Goal: Feedback & Contribution: Contribute content

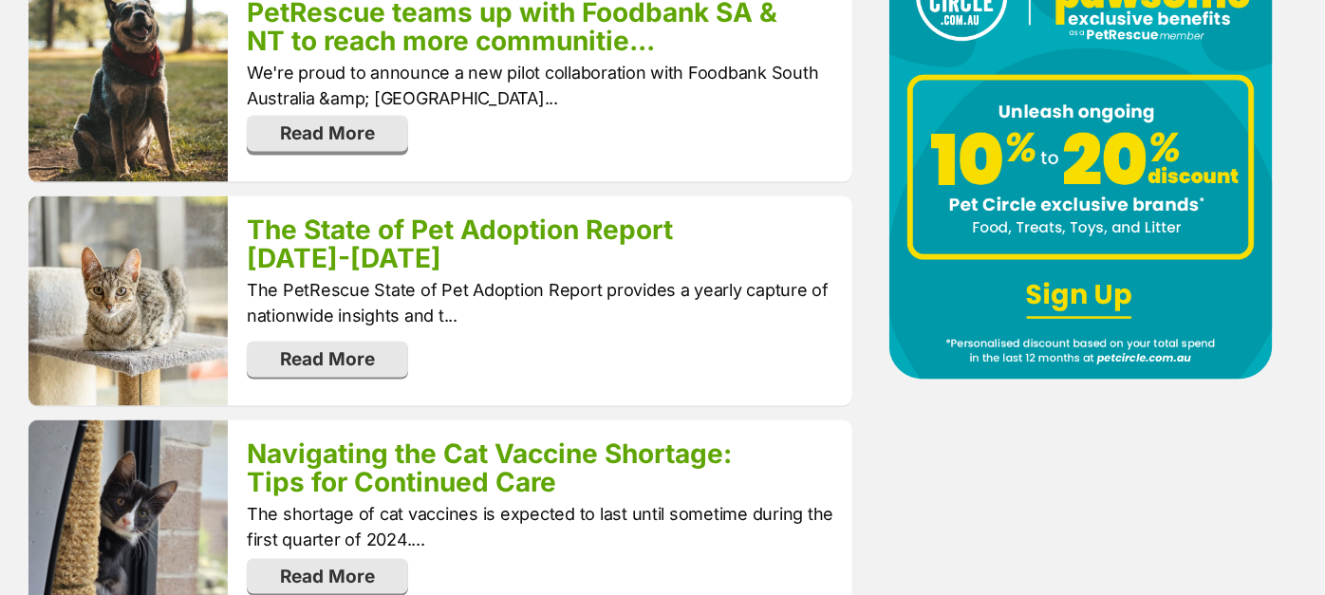
scroll to position [1899, 0]
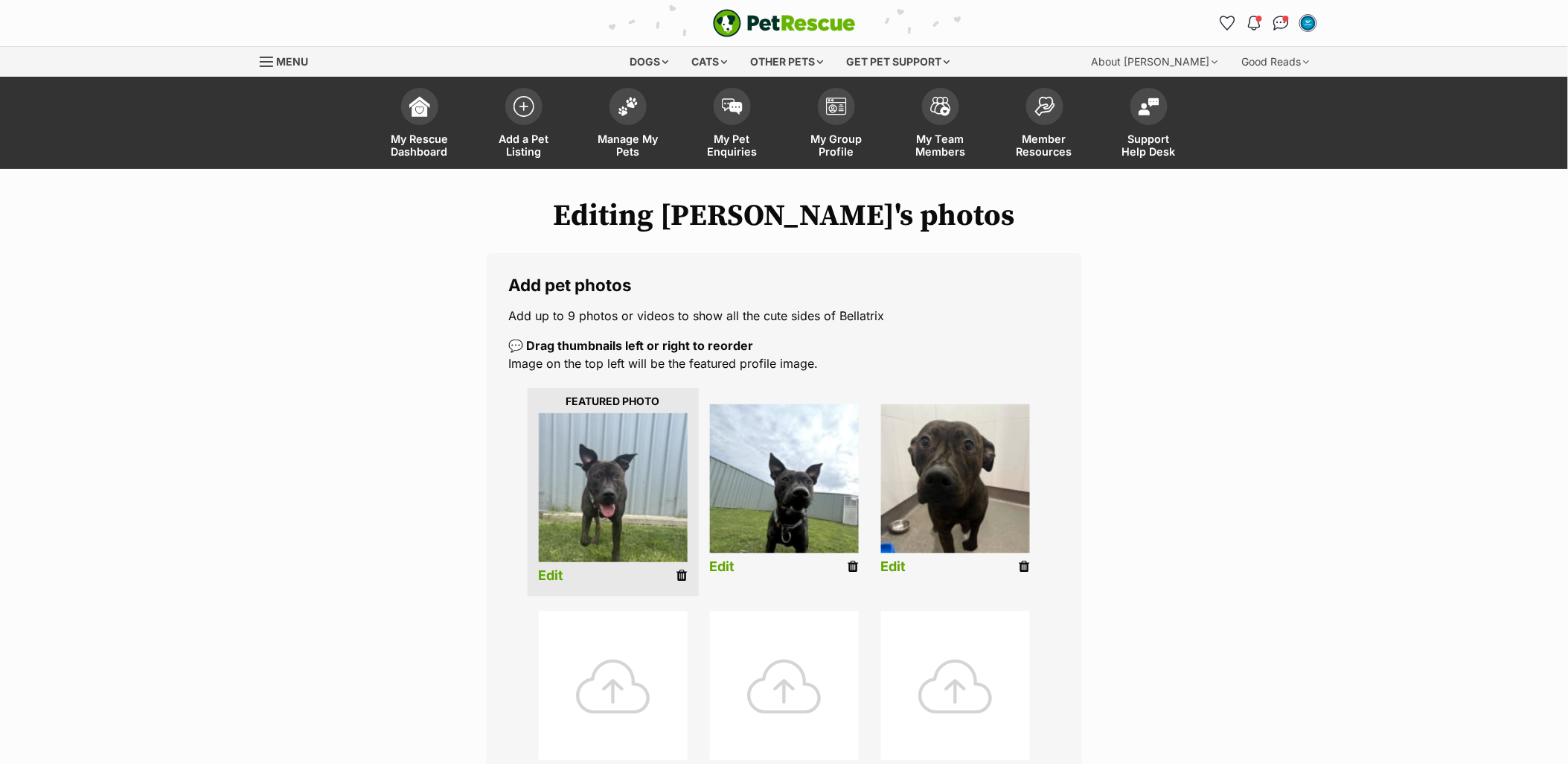
scroll to position [82, 0]
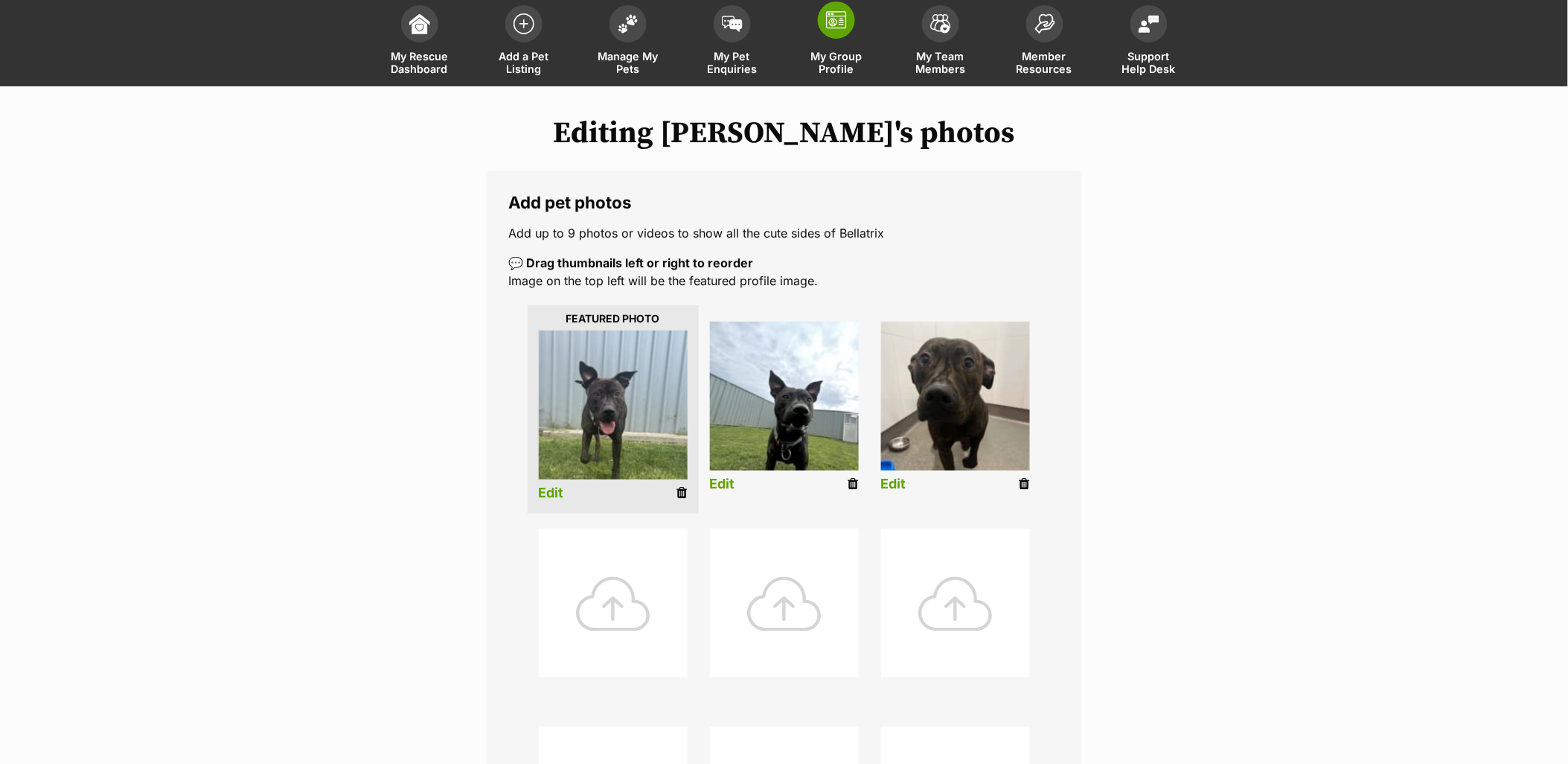
drag, startPoint x: 1021, startPoint y: 482, endPoint x: 882, endPoint y: 52, distance: 451.9
click at [1021, 482] on icon at bounding box center [1024, 483] width 10 height 13
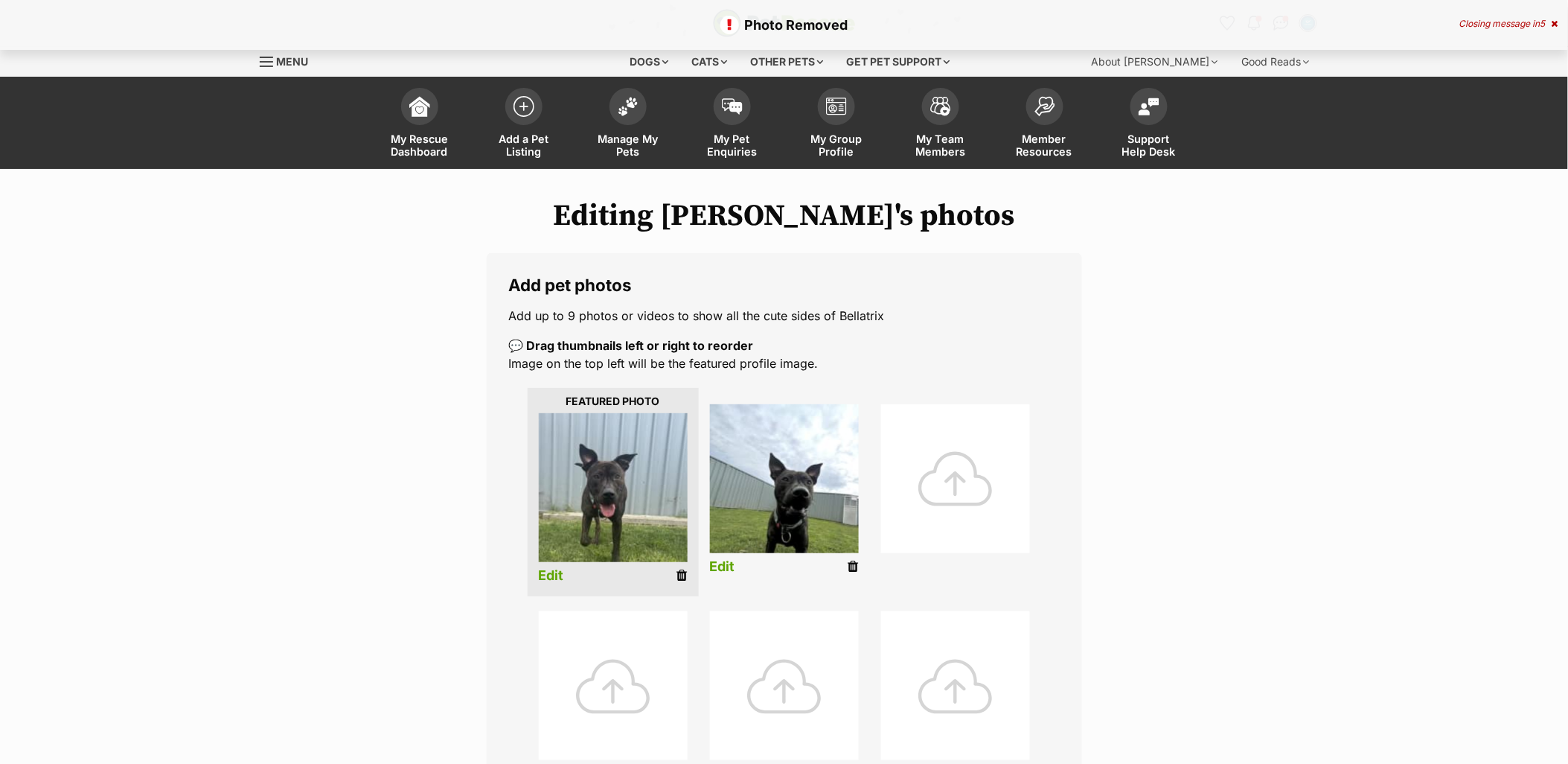
click at [635, 689] on div at bounding box center [613, 686] width 149 height 149
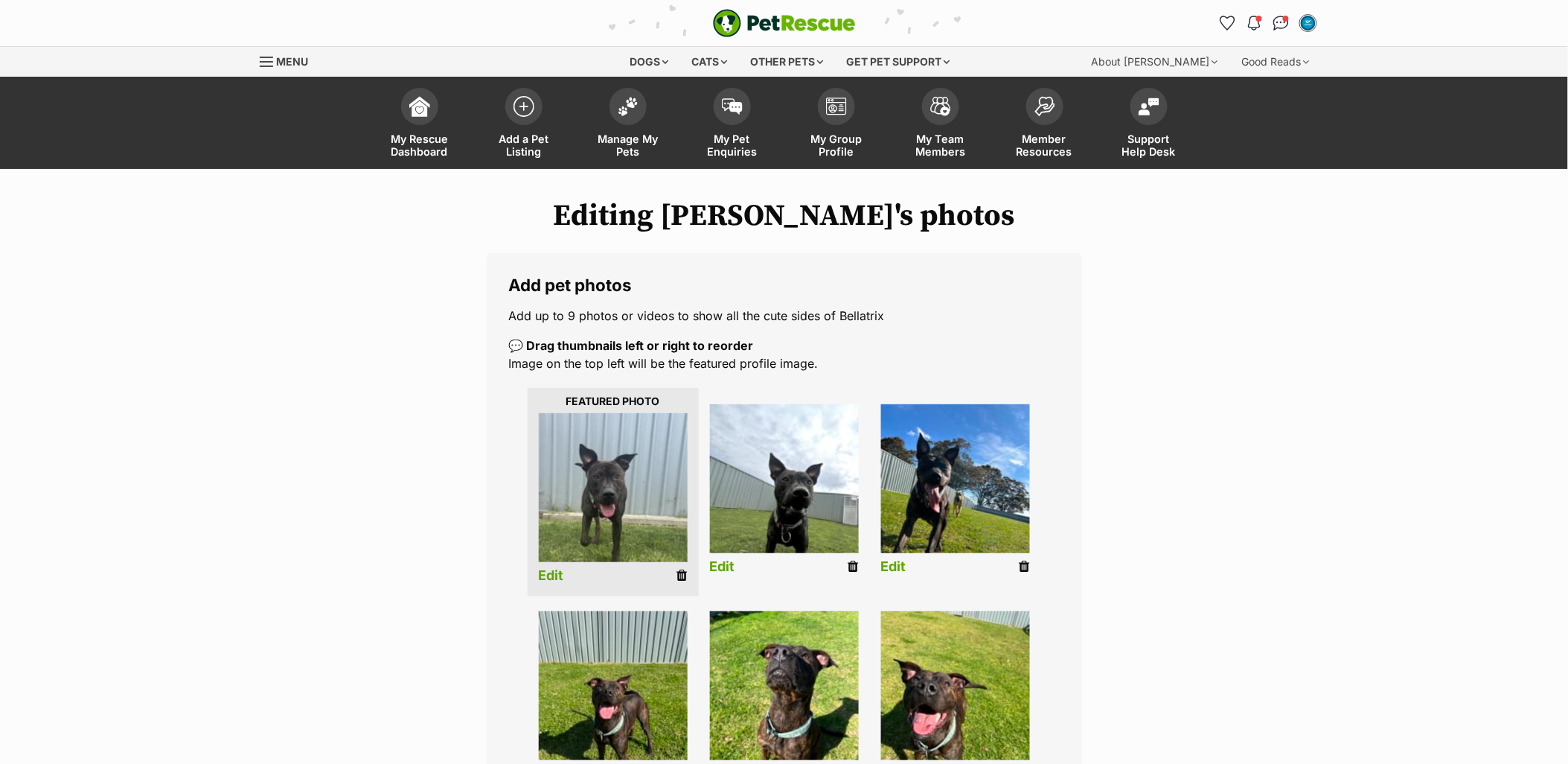
scroll to position [248, 0]
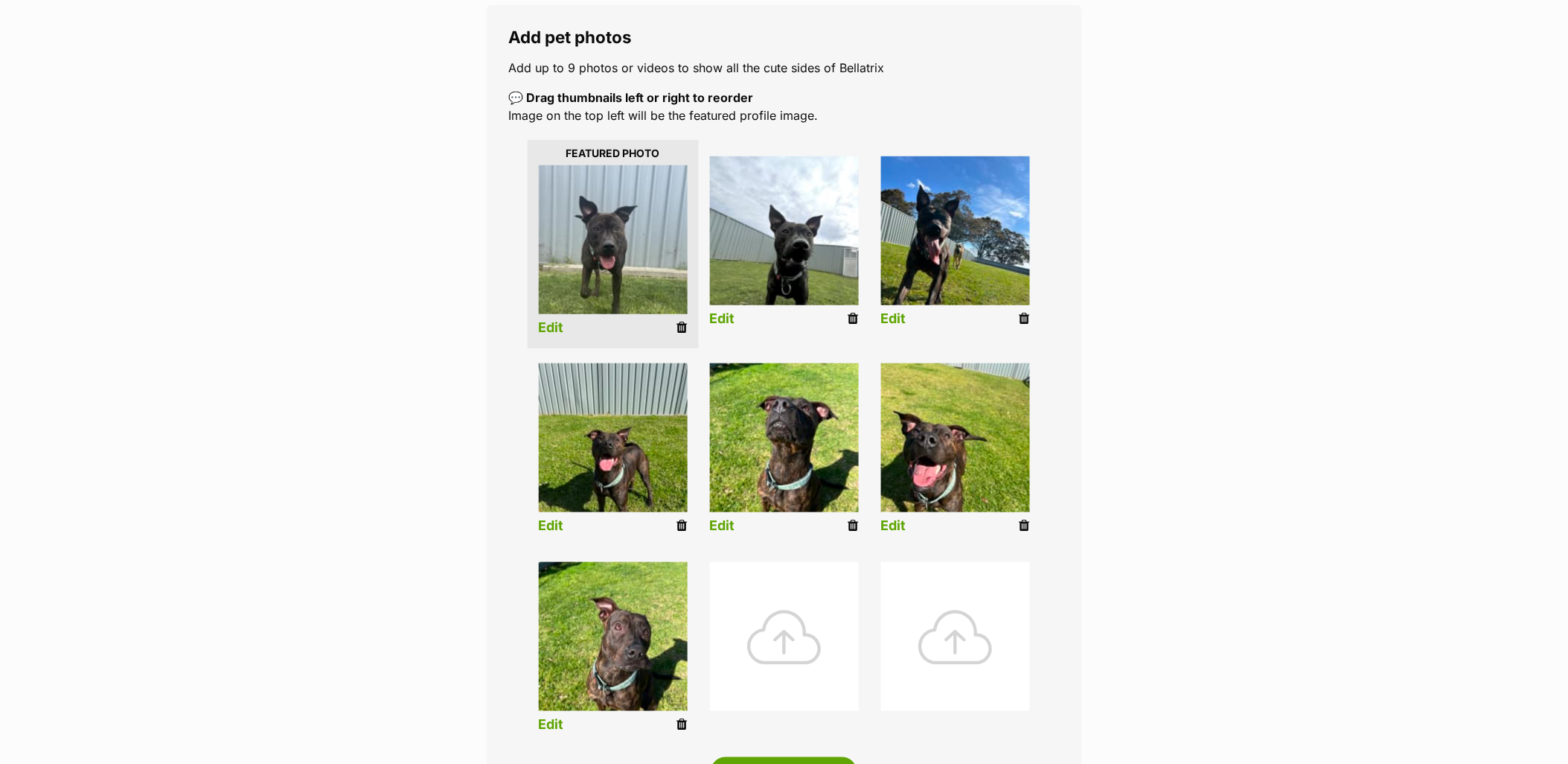
drag, startPoint x: 679, startPoint y: 323, endPoint x: 867, endPoint y: 52, distance: 329.8
click at [679, 323] on icon at bounding box center [682, 327] width 10 height 13
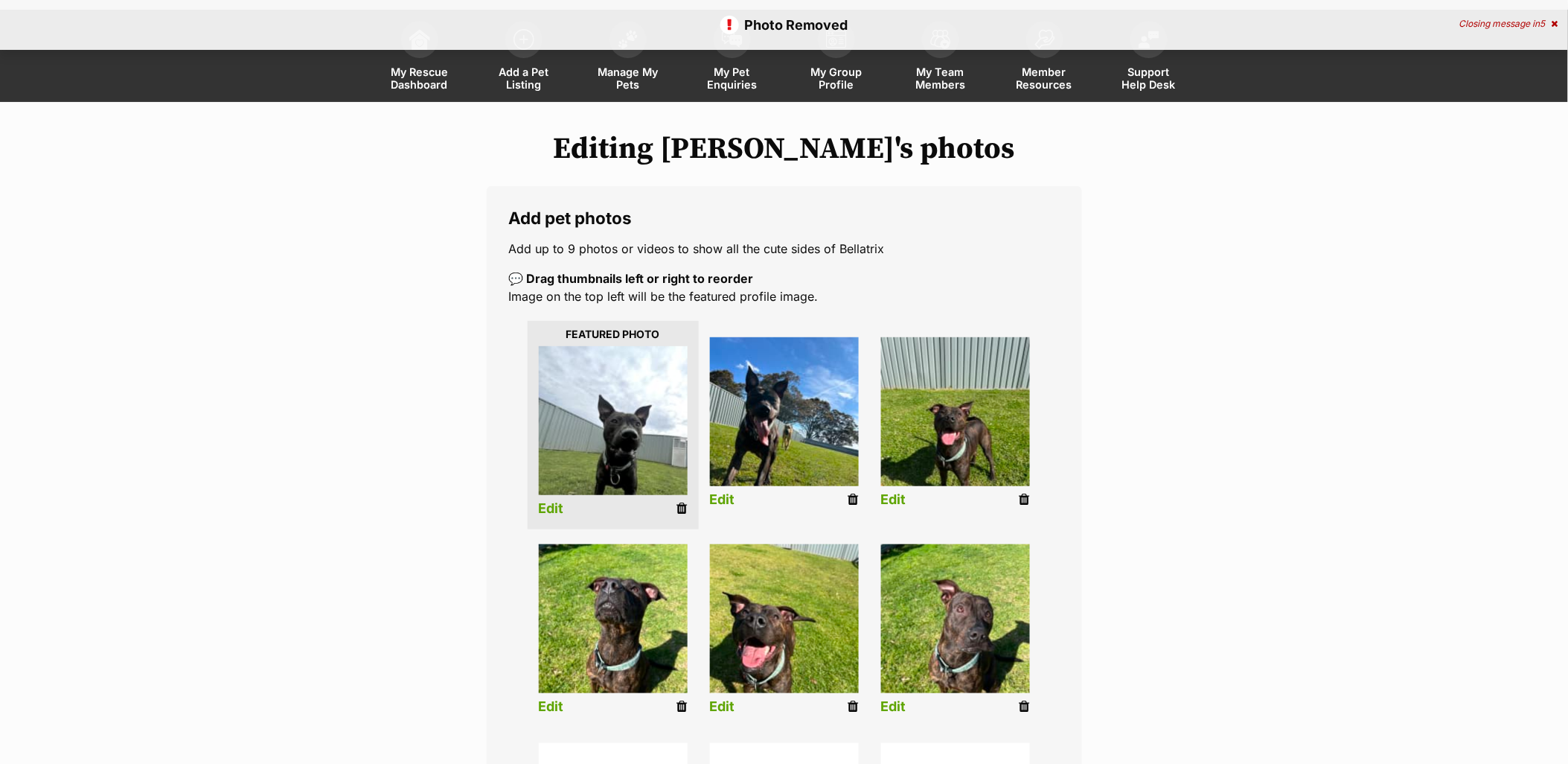
scroll to position [82, 0]
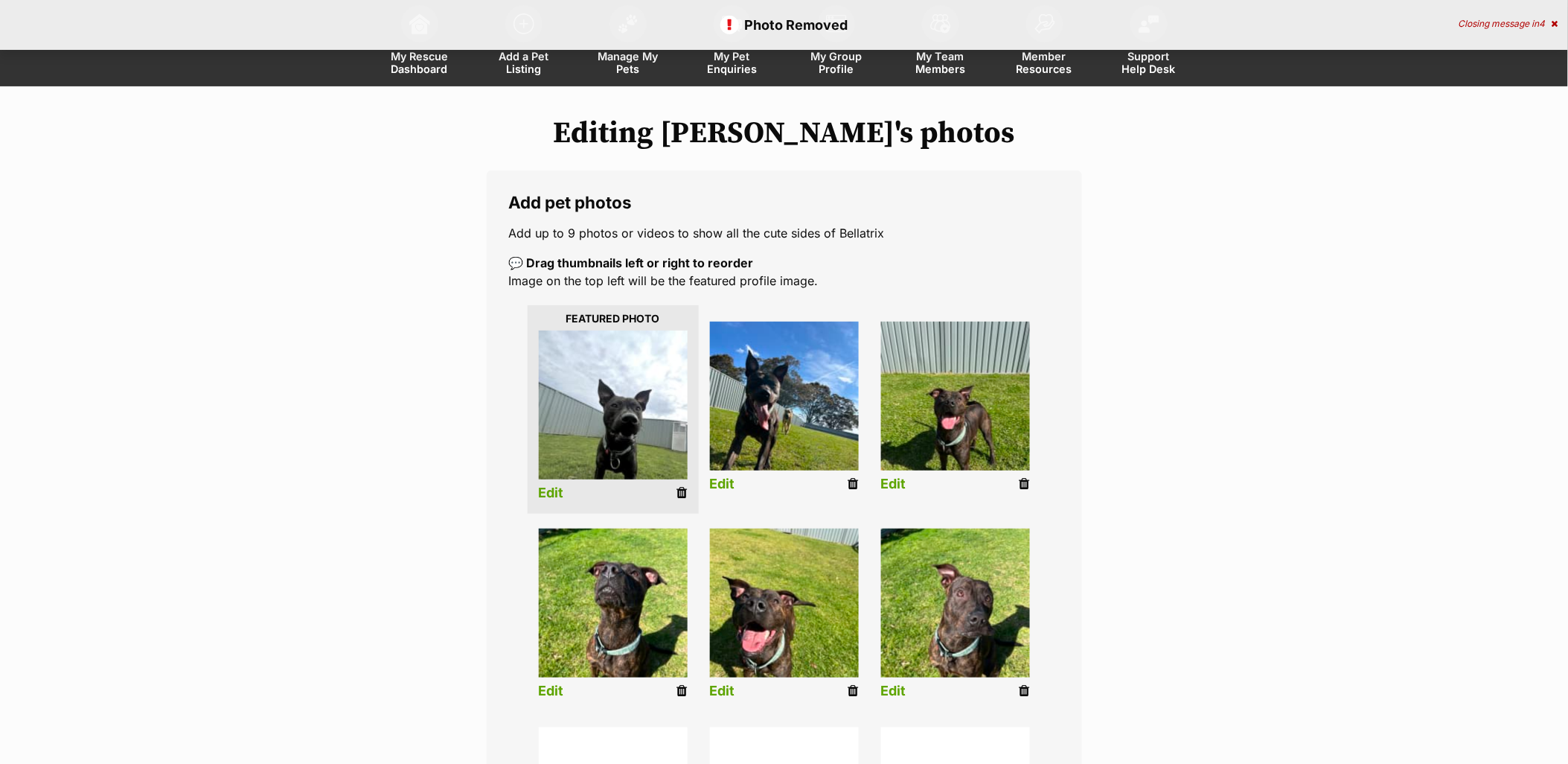
click at [680, 496] on icon at bounding box center [682, 493] width 10 height 13
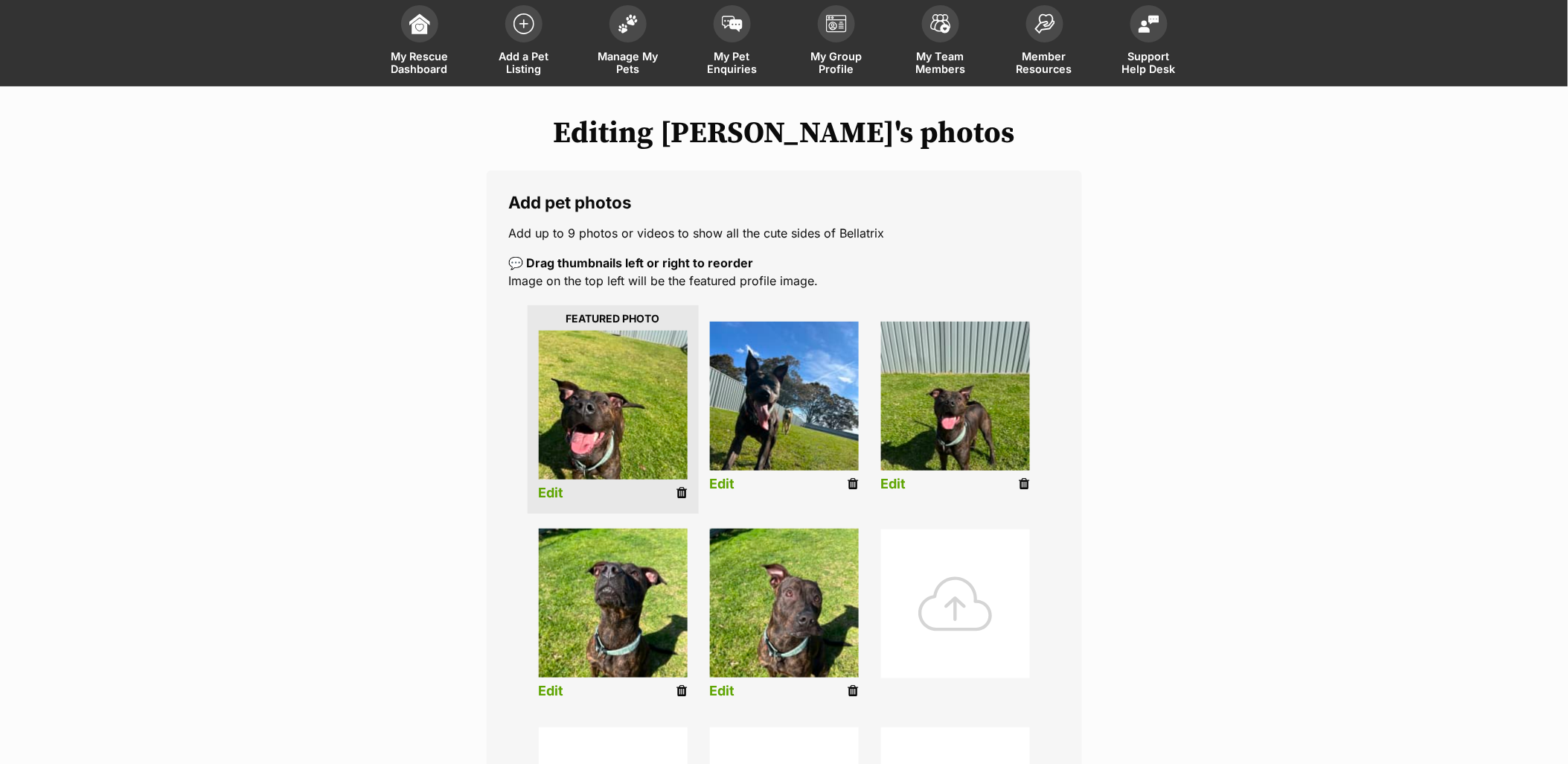
scroll to position [413, 0]
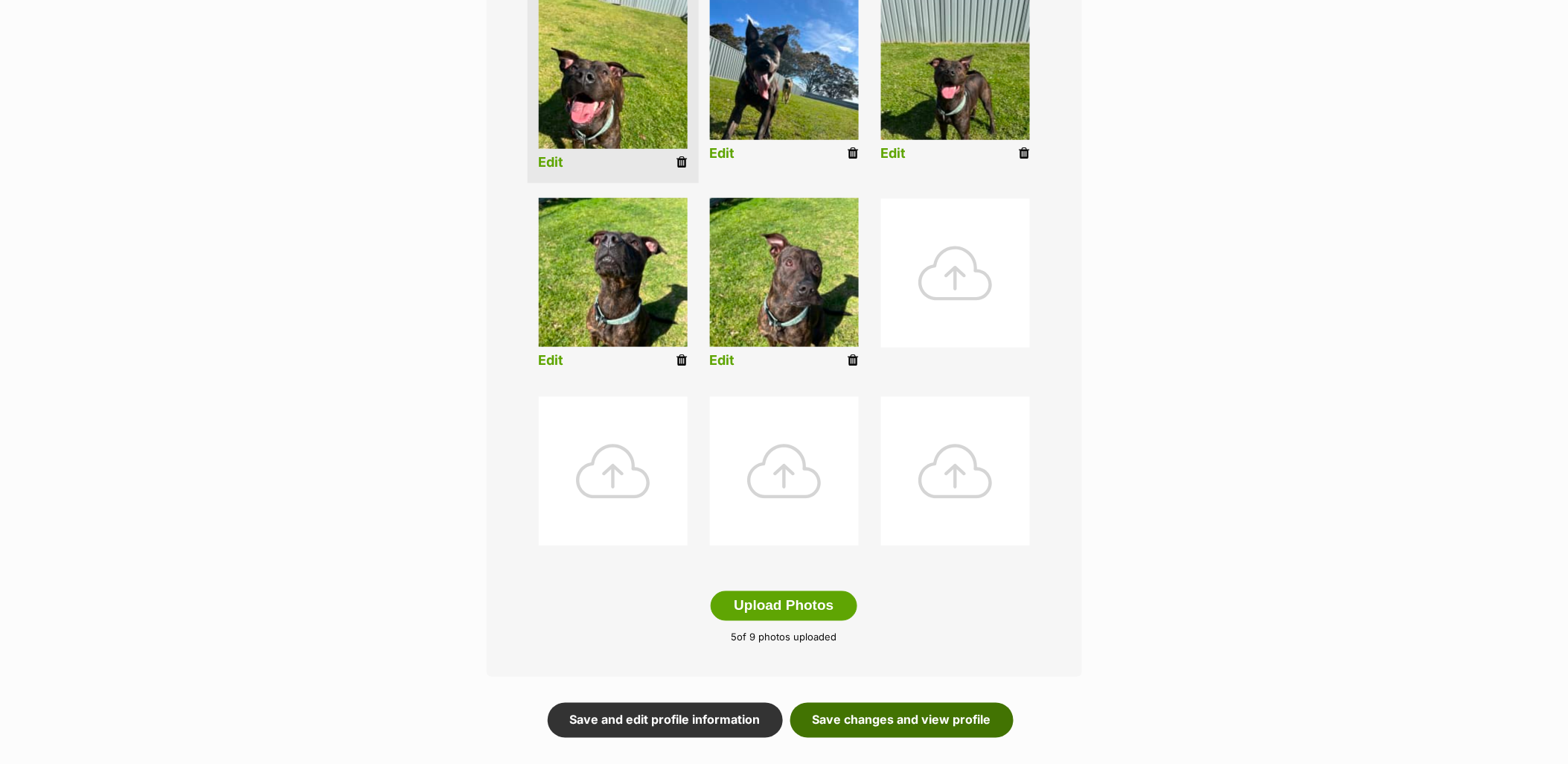
drag, startPoint x: 960, startPoint y: 713, endPoint x: 950, endPoint y: 711, distance: 10.2
click at [961, 713] on link "Save changes and view profile" at bounding box center [902, 720] width 223 height 35
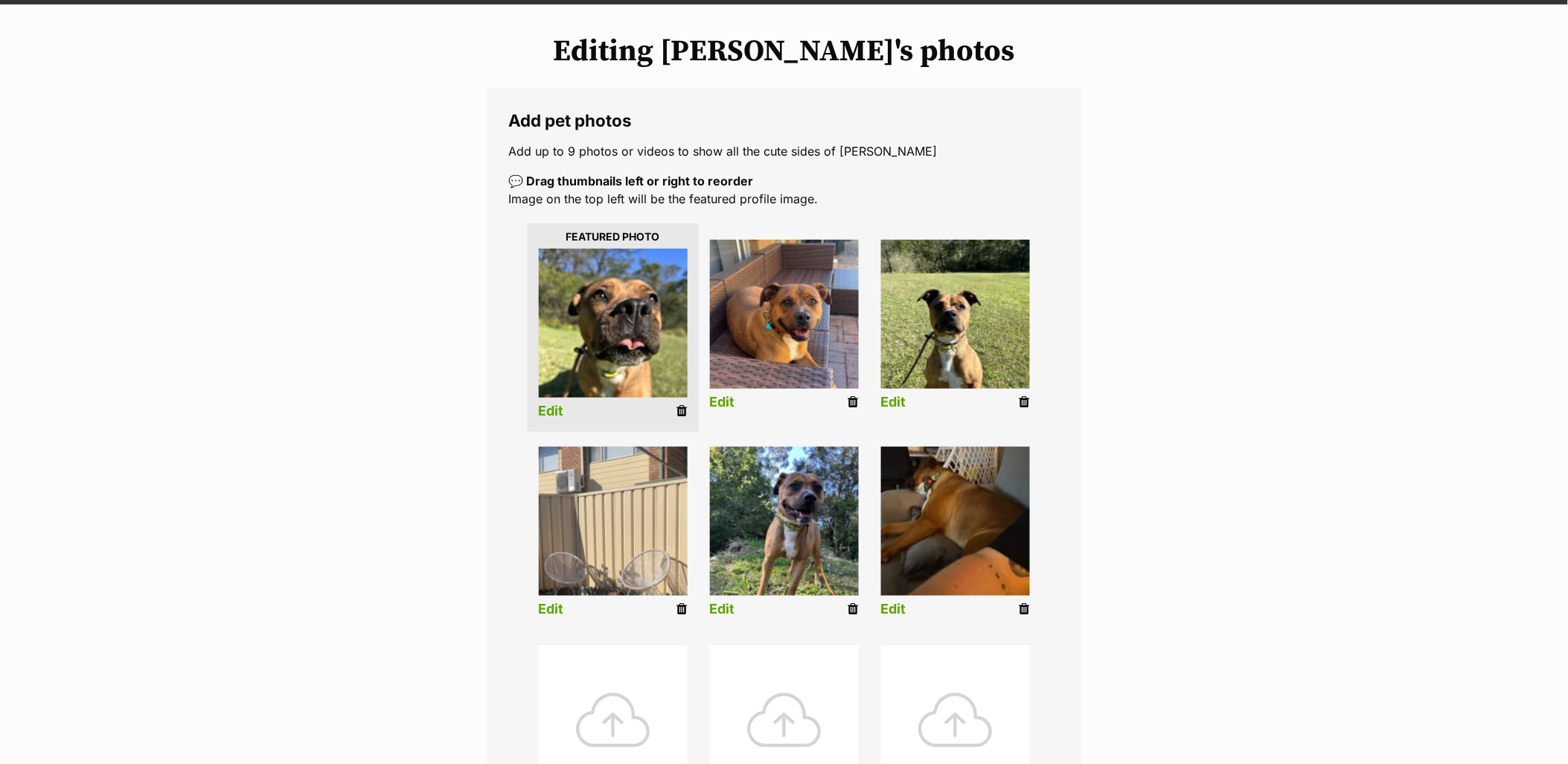
scroll to position [248, 0]
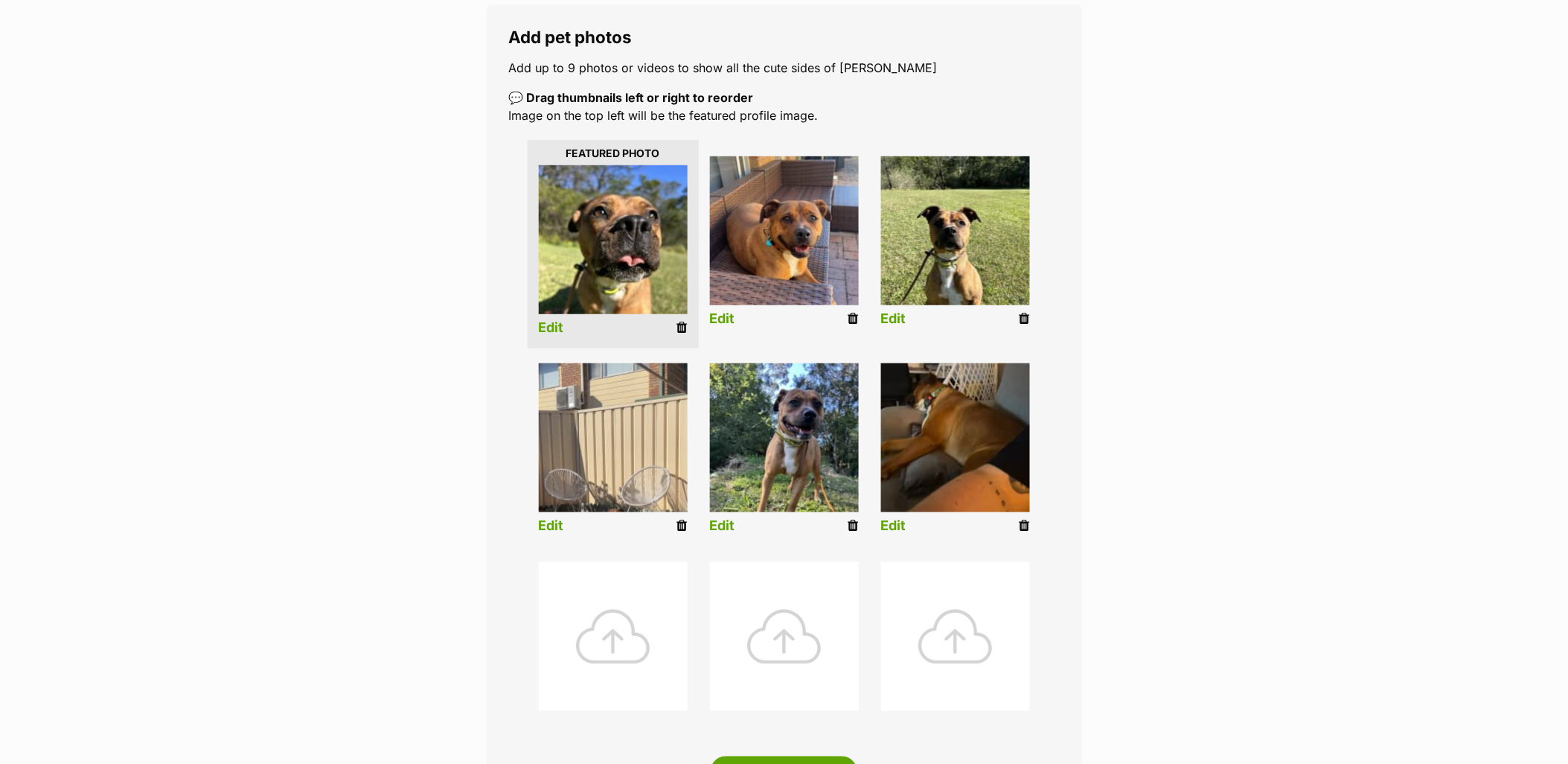
click at [655, 630] on div at bounding box center [613, 637] width 149 height 149
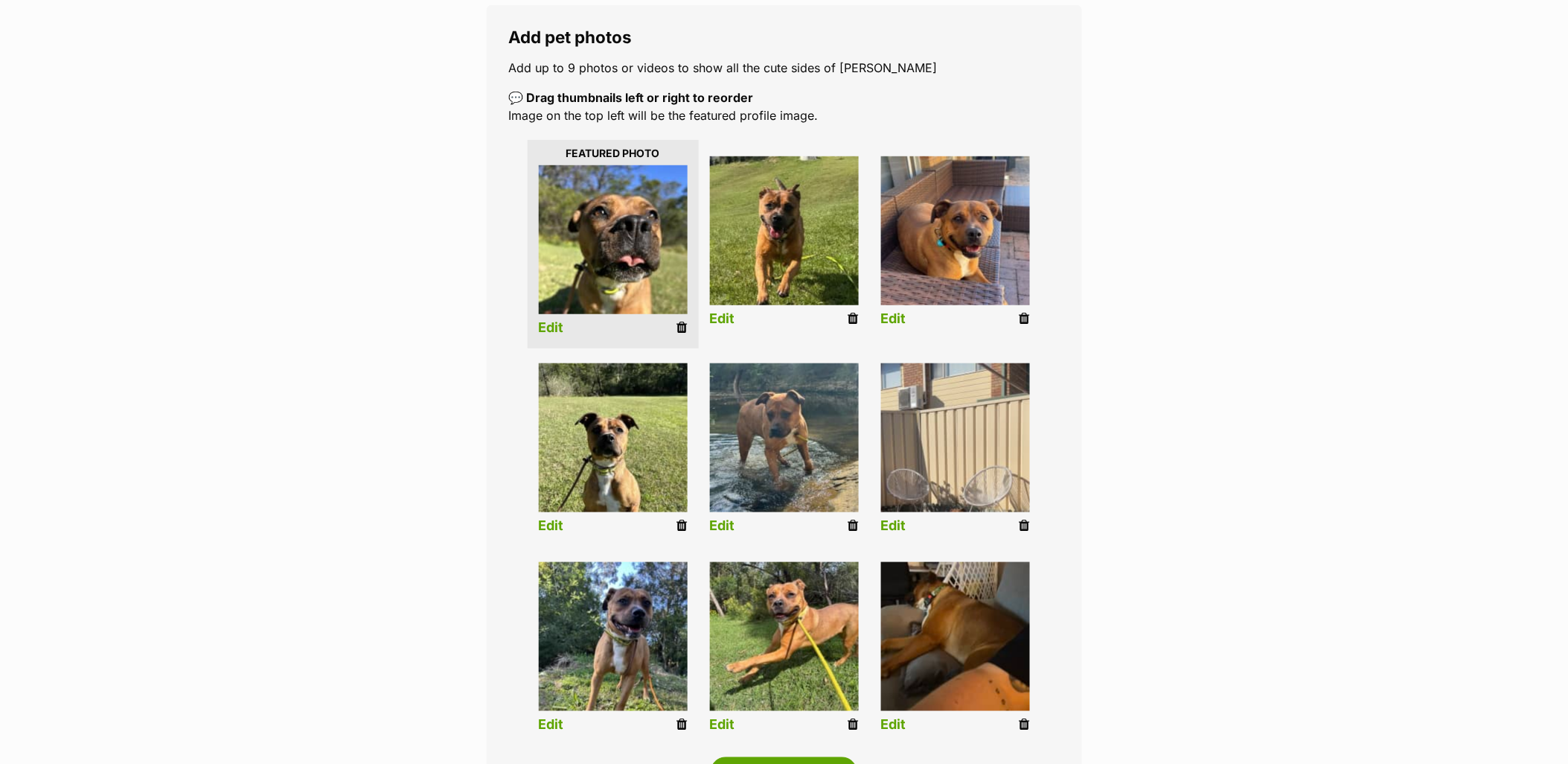
scroll to position [413, 0]
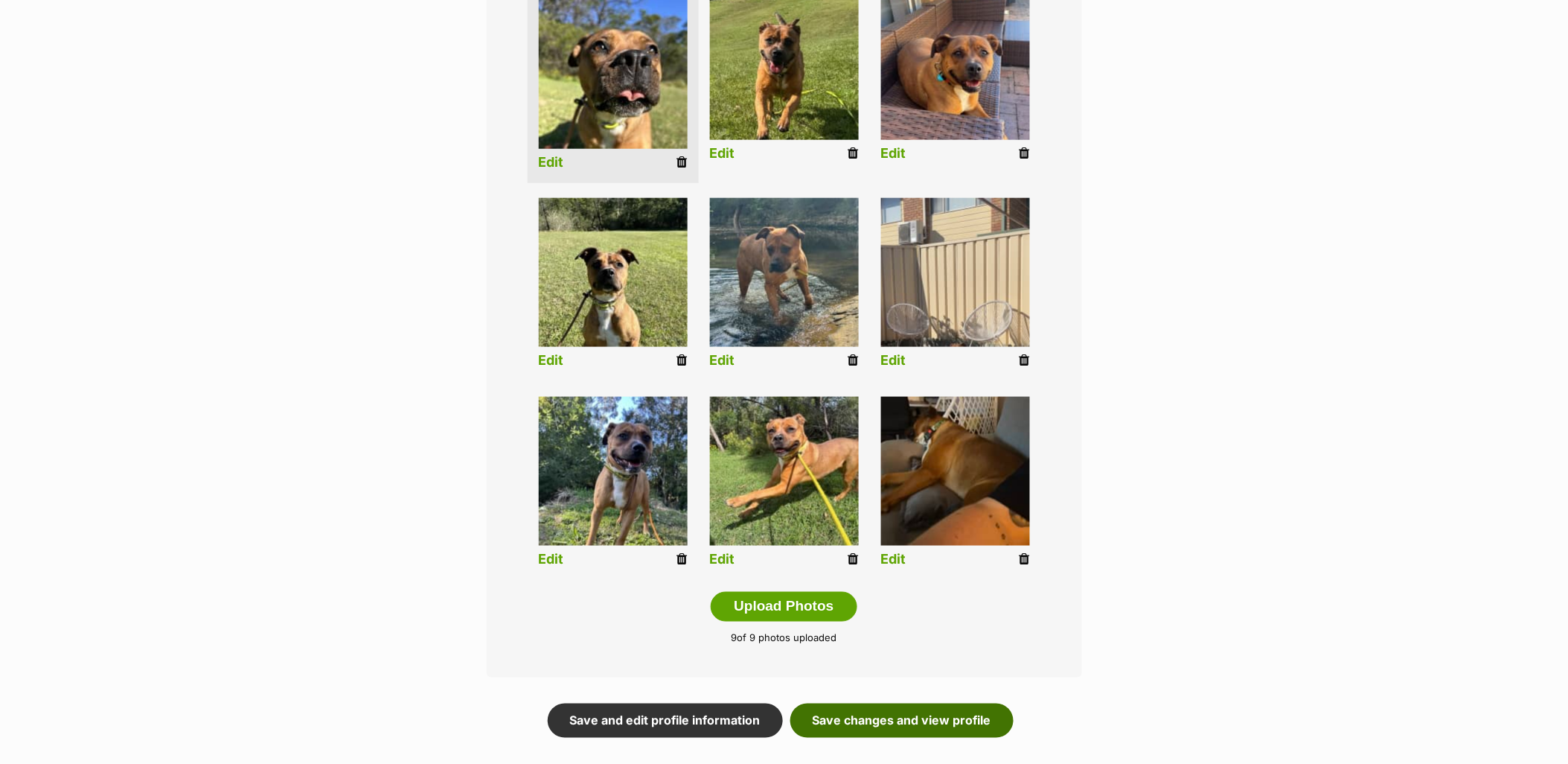
click at [881, 725] on link "Save changes and view profile" at bounding box center [902, 721] width 223 height 35
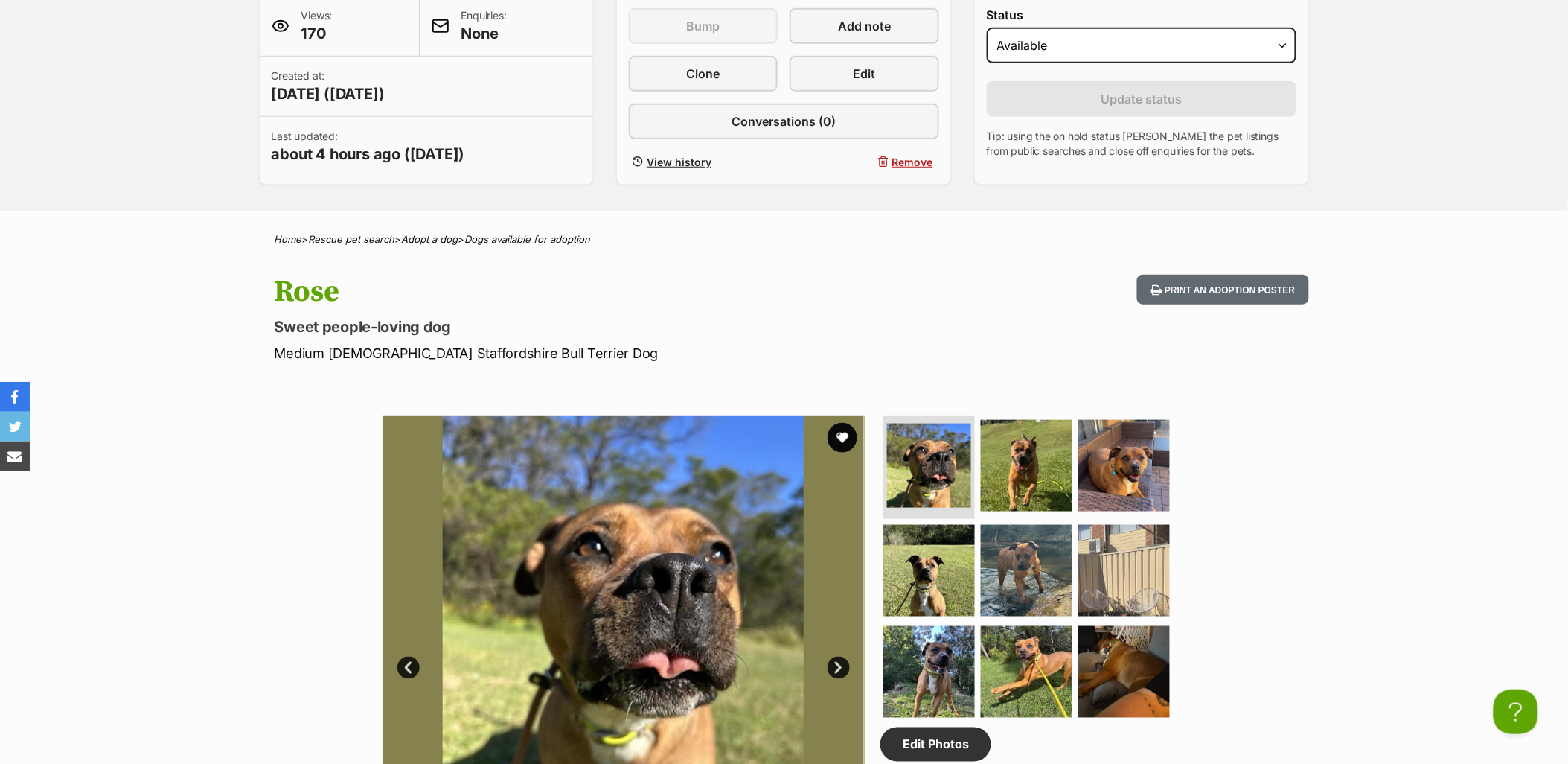
scroll to position [413, 0]
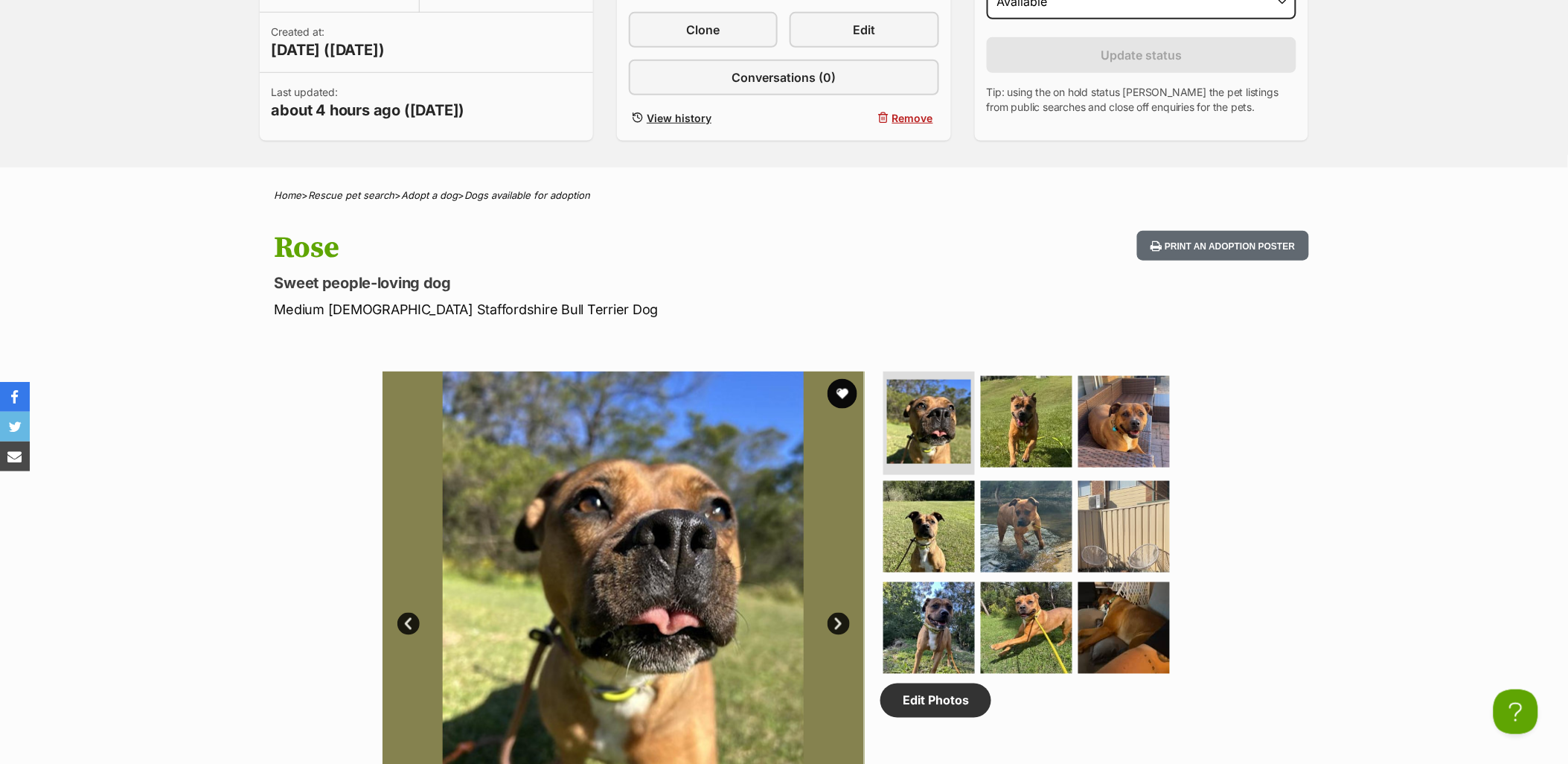
click at [978, 269] on div "[PERSON_NAME] people-loving dog Medium [DEMOGRAPHIC_DATA] Staffordshire Bull Te…" at bounding box center [784, 275] width 1094 height 89
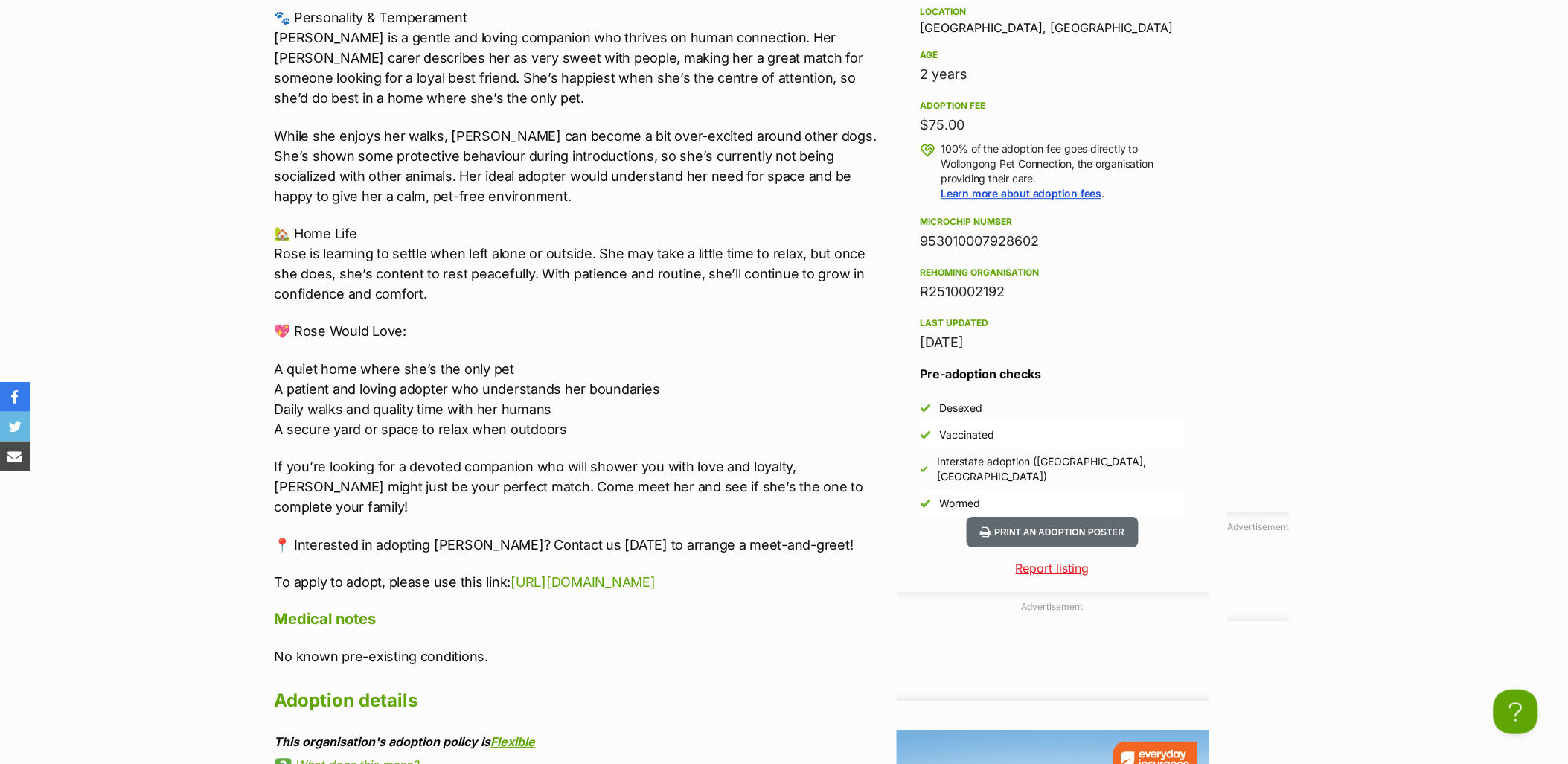
scroll to position [1490, 0]
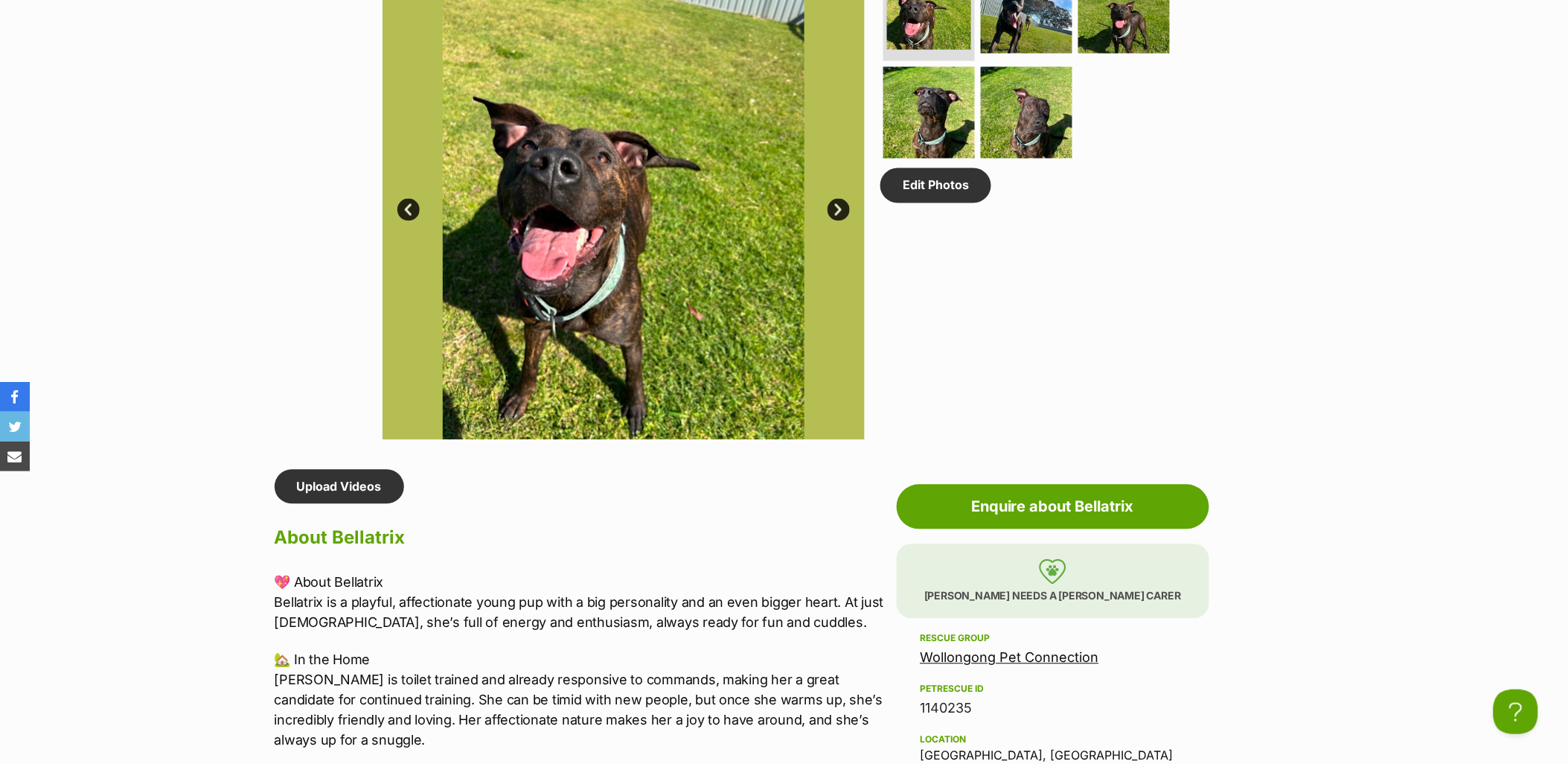
scroll to position [1075, 0]
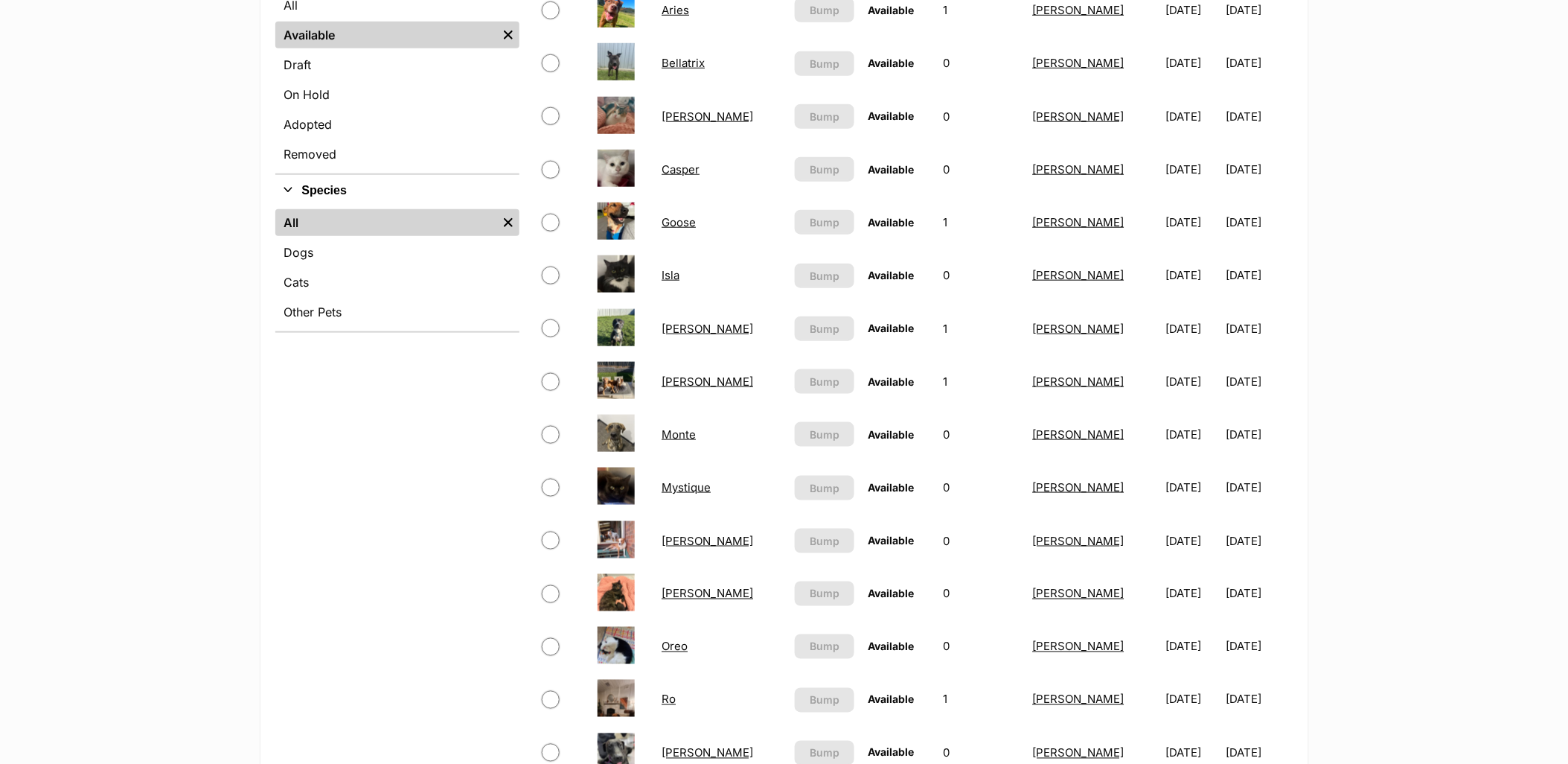
scroll to position [82, 0]
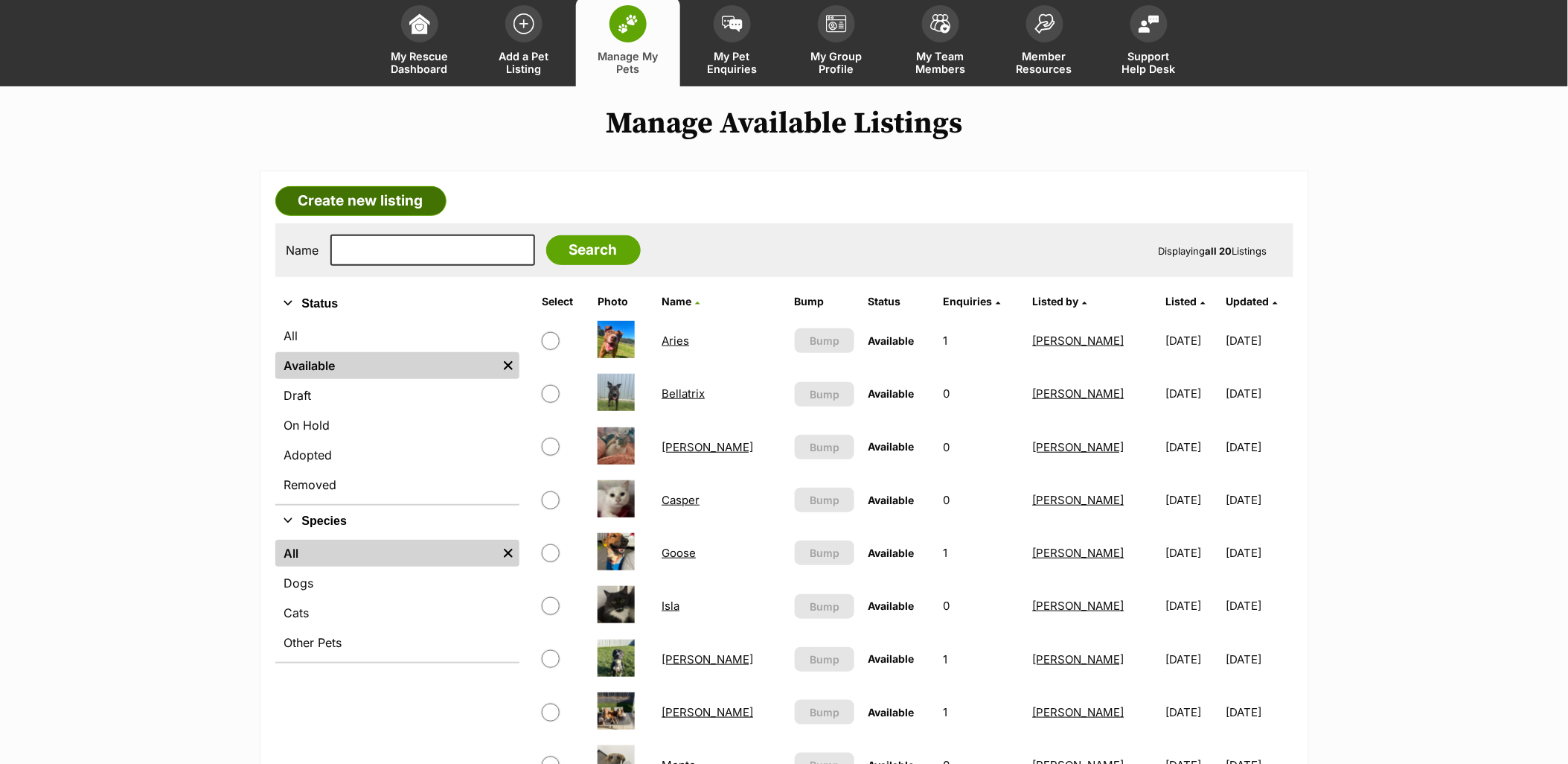
click at [369, 212] on link "Create new listing" at bounding box center [361, 201] width 171 height 30
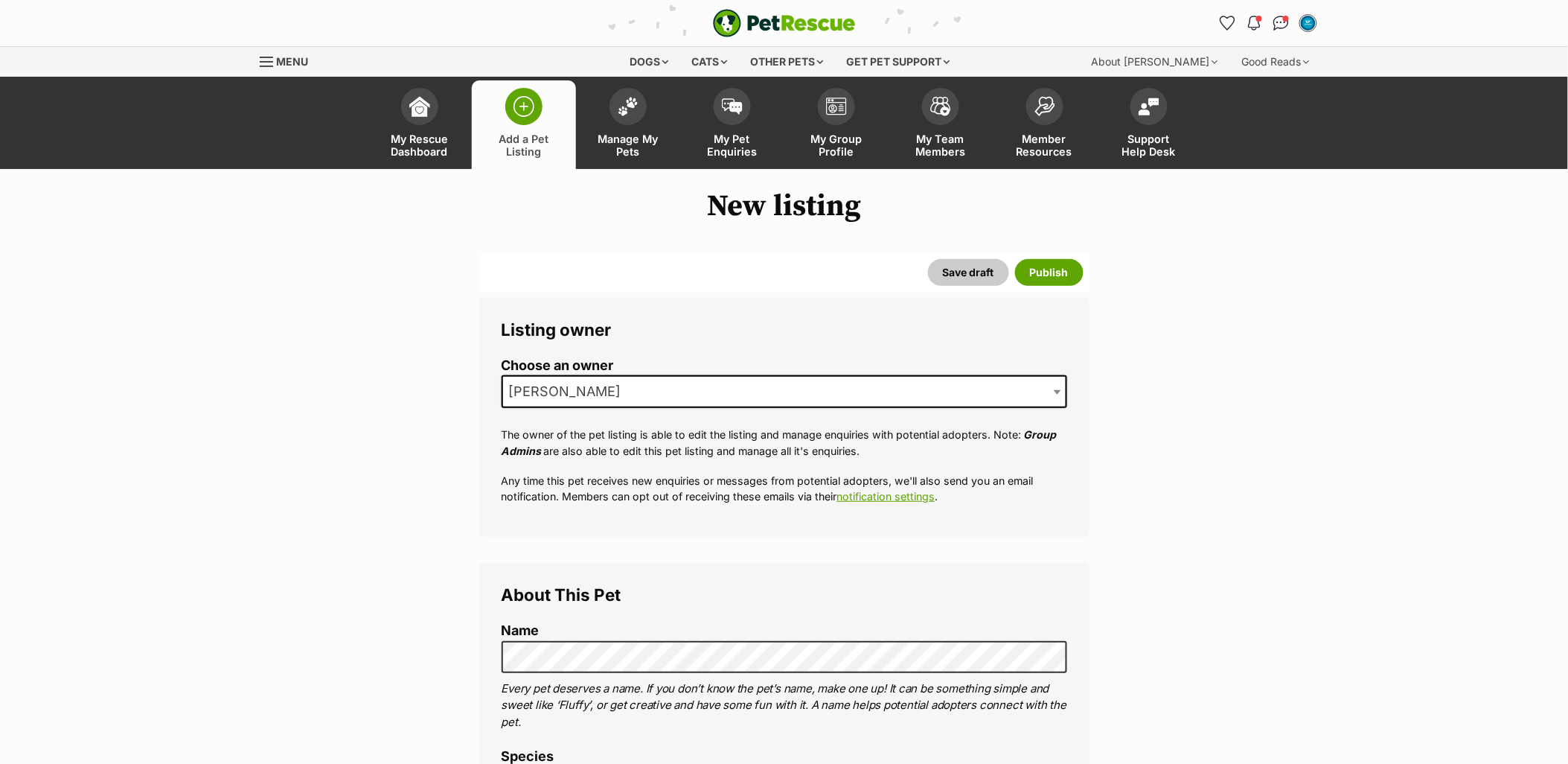
scroll to position [248, 0]
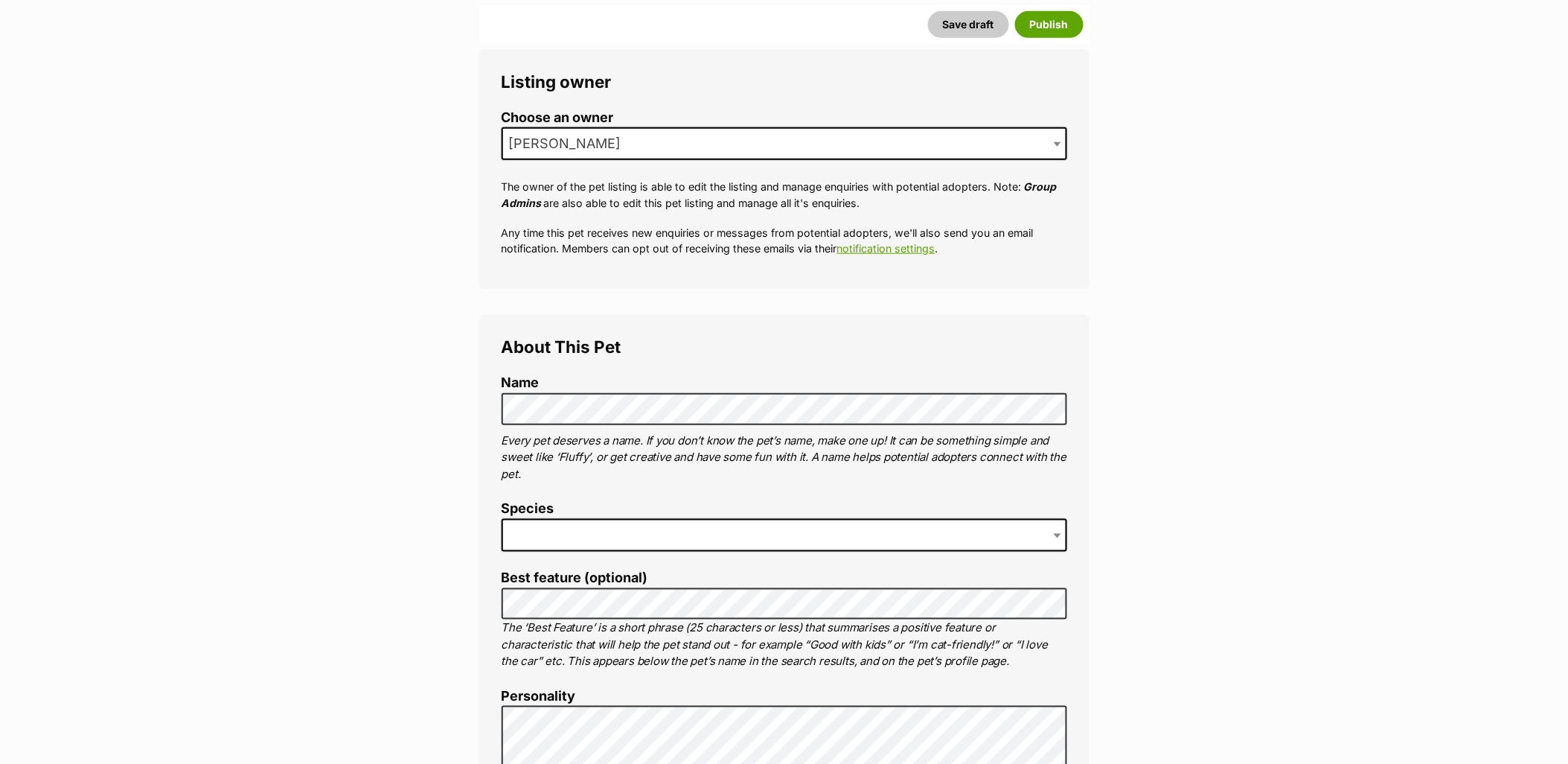
click at [623, 537] on span at bounding box center [784, 536] width 565 height 33
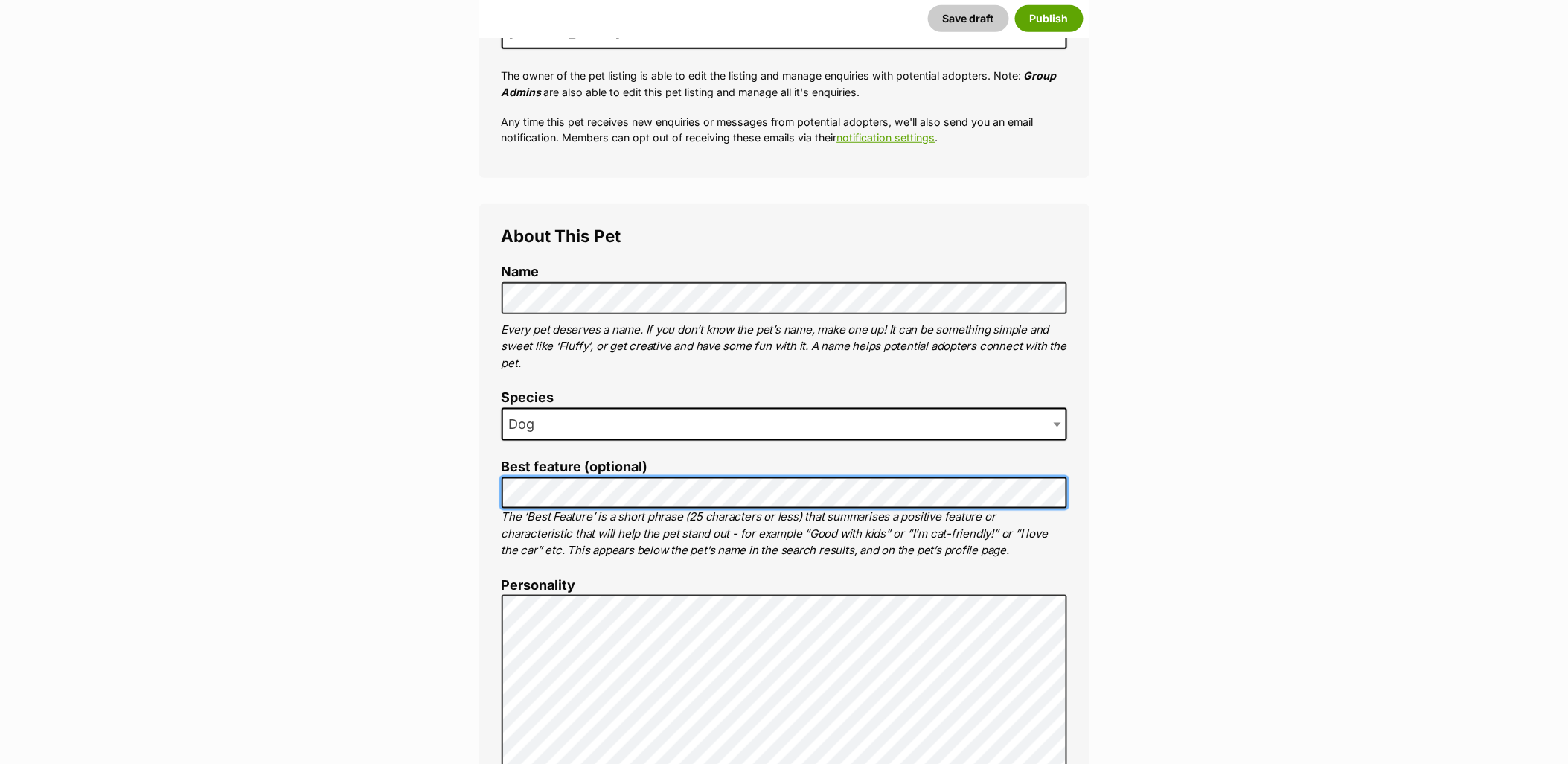
scroll to position [496, 0]
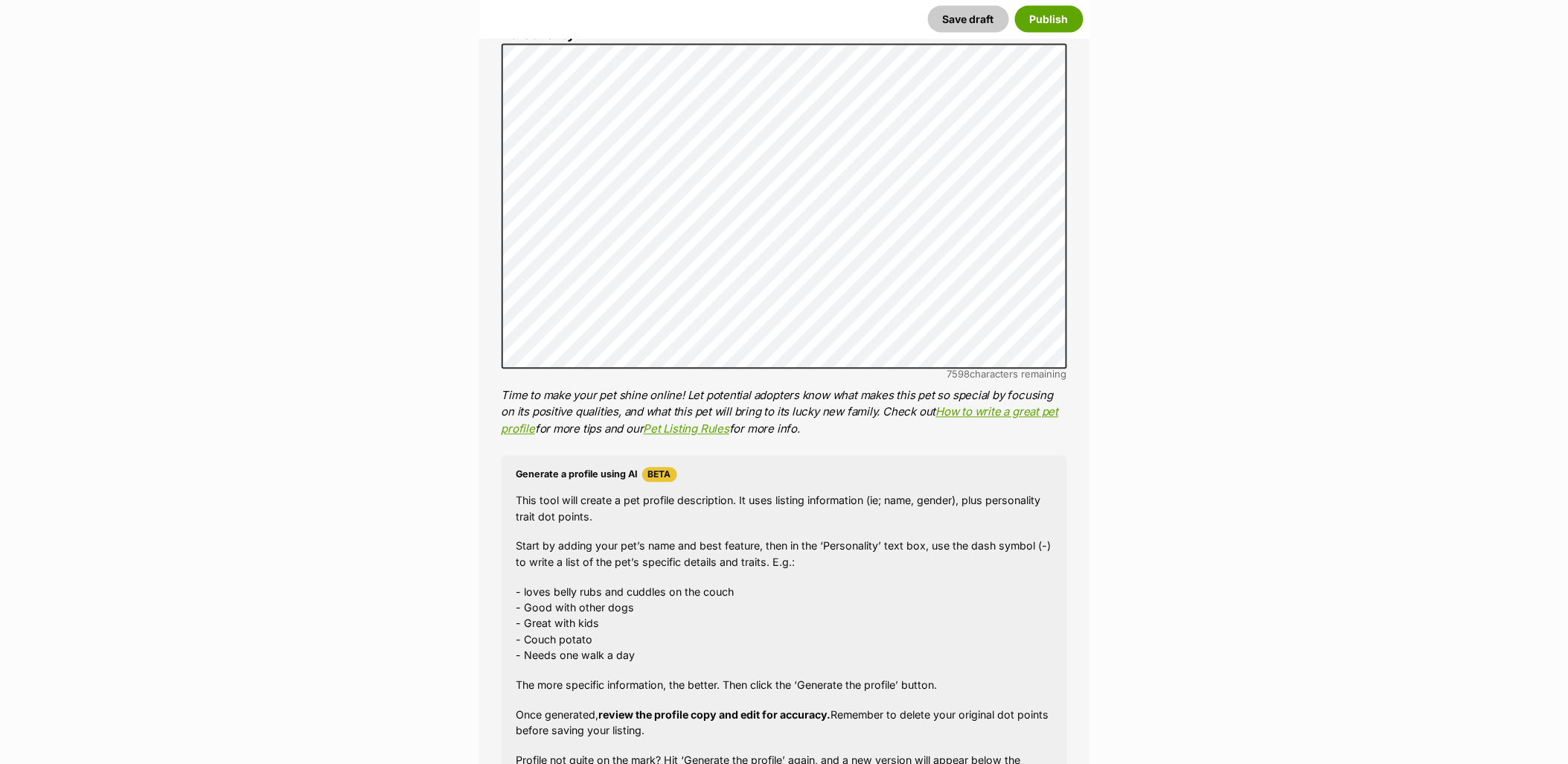
scroll to position [1240, 0]
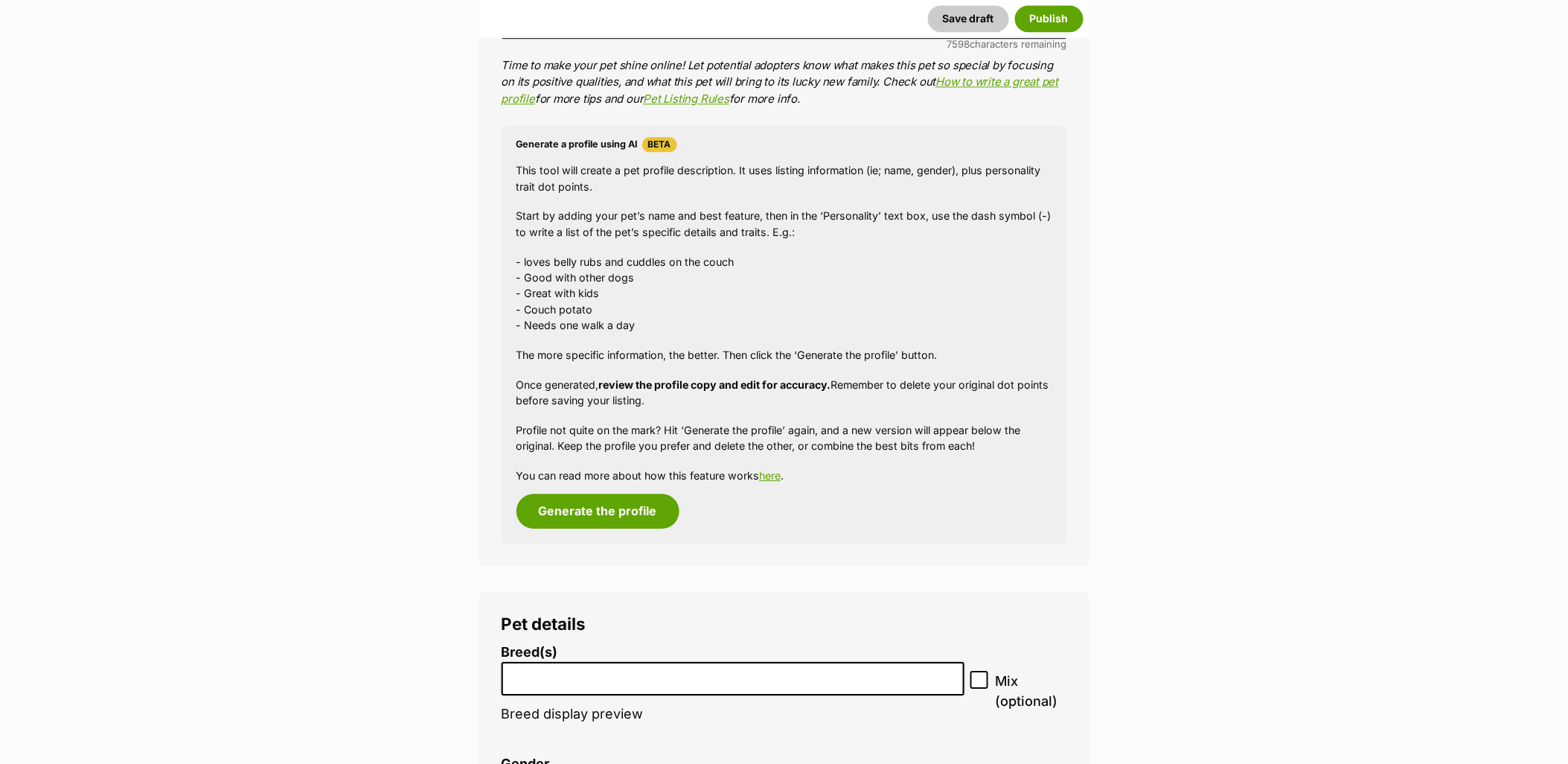
click at [564, 689] on li at bounding box center [733, 679] width 453 height 31
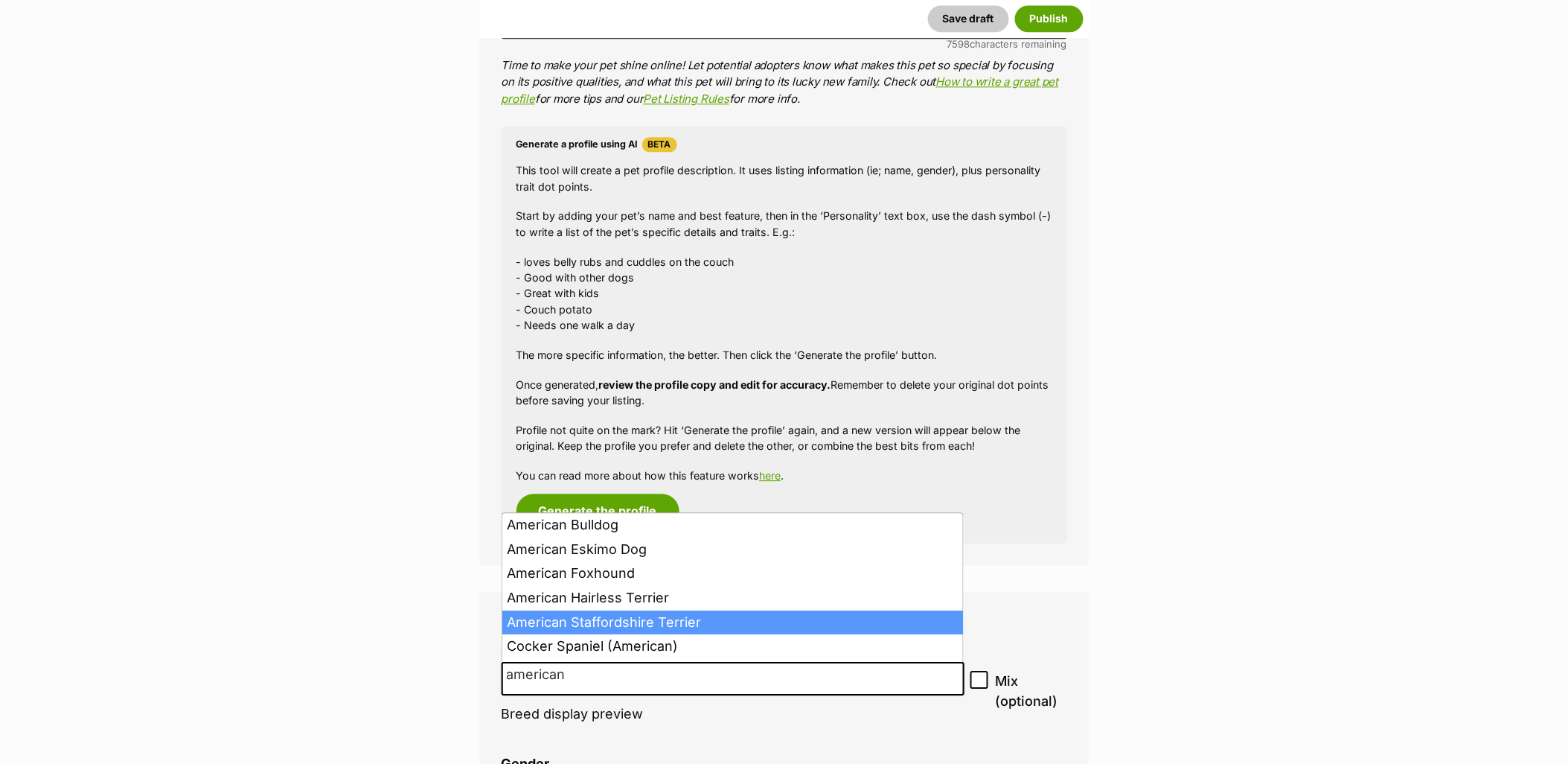
type input "american"
select select "9"
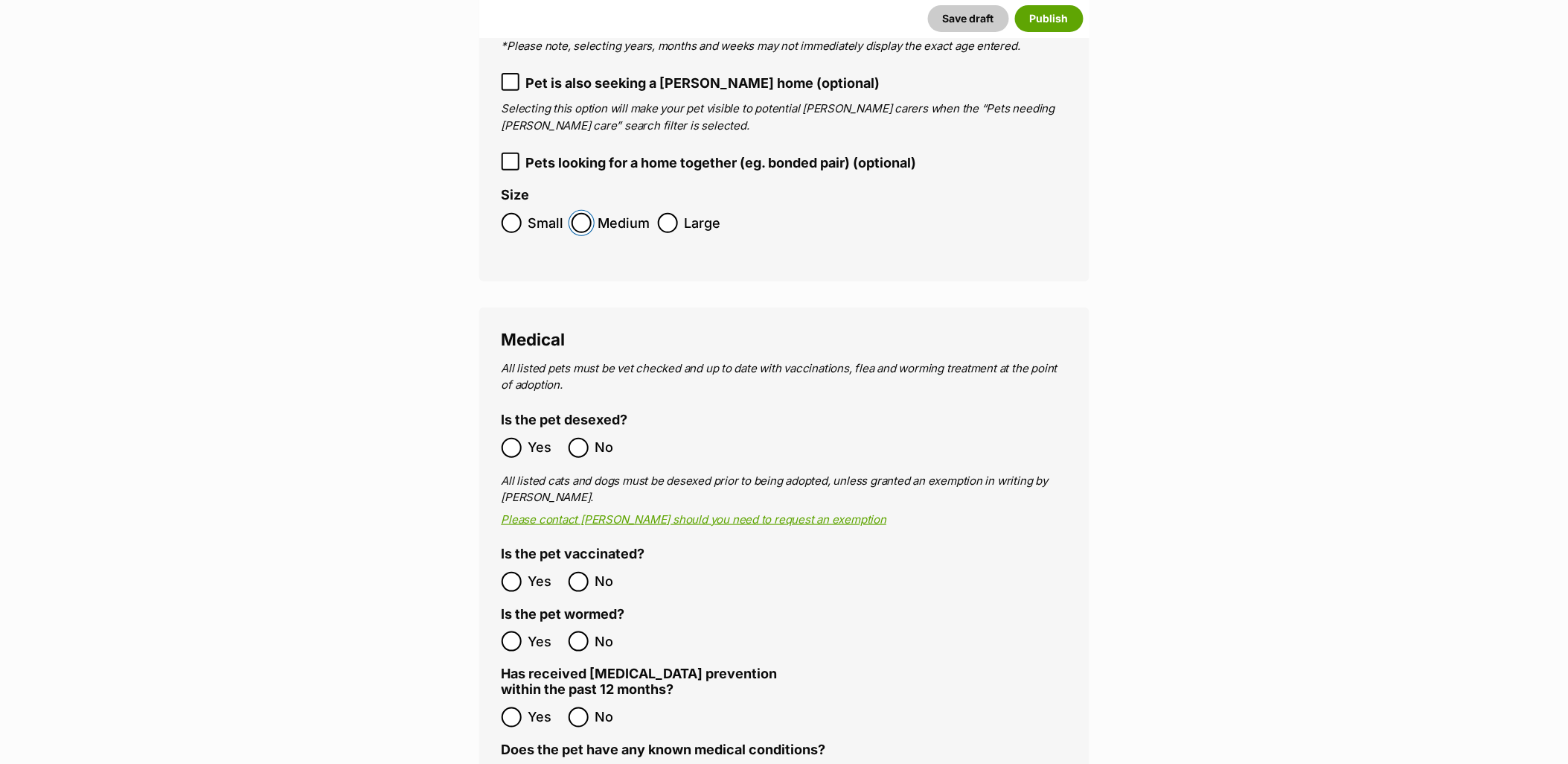
scroll to position [2316, 0]
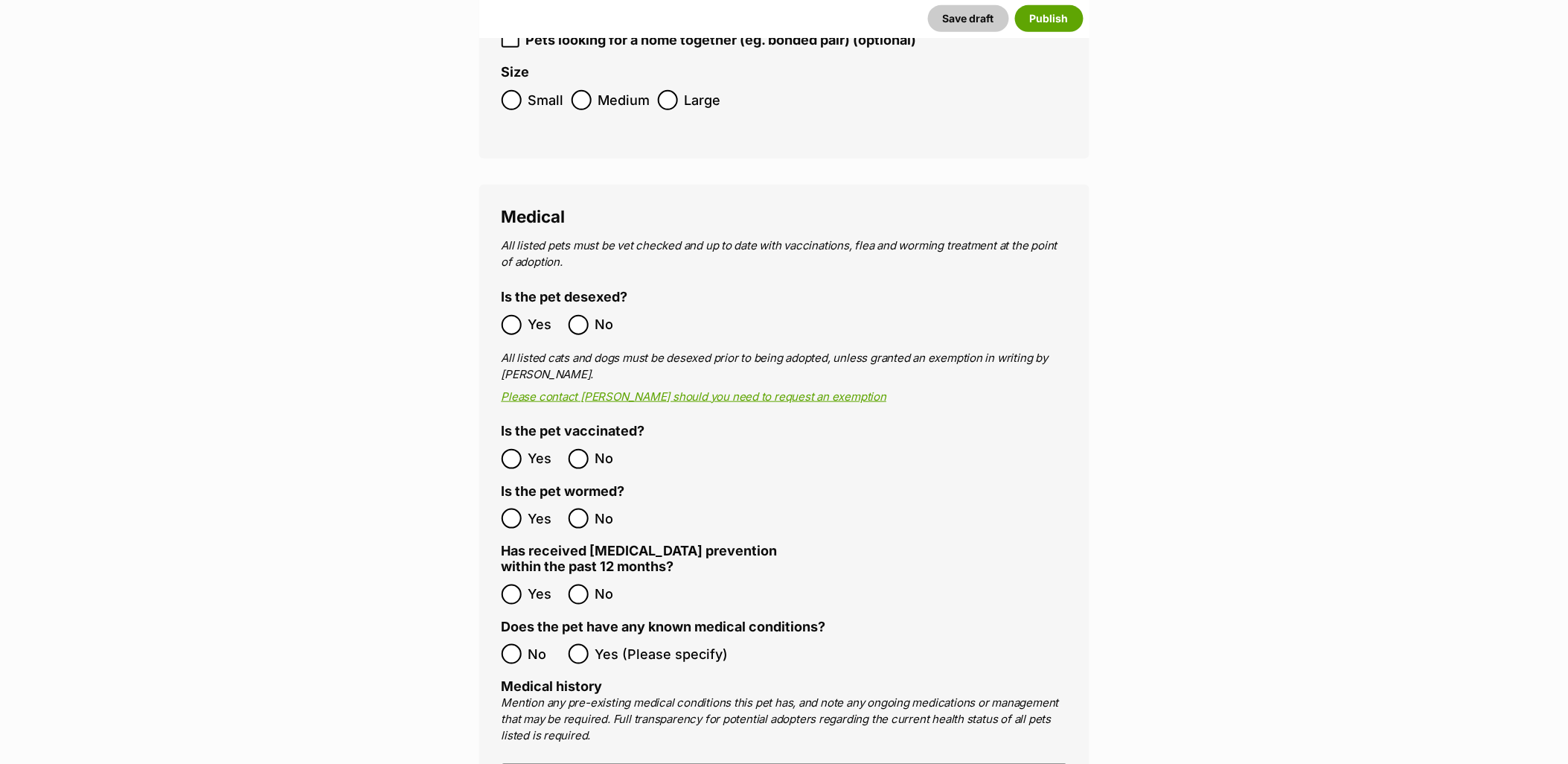
click at [590, 584] on label "No" at bounding box center [598, 595] width 60 height 20
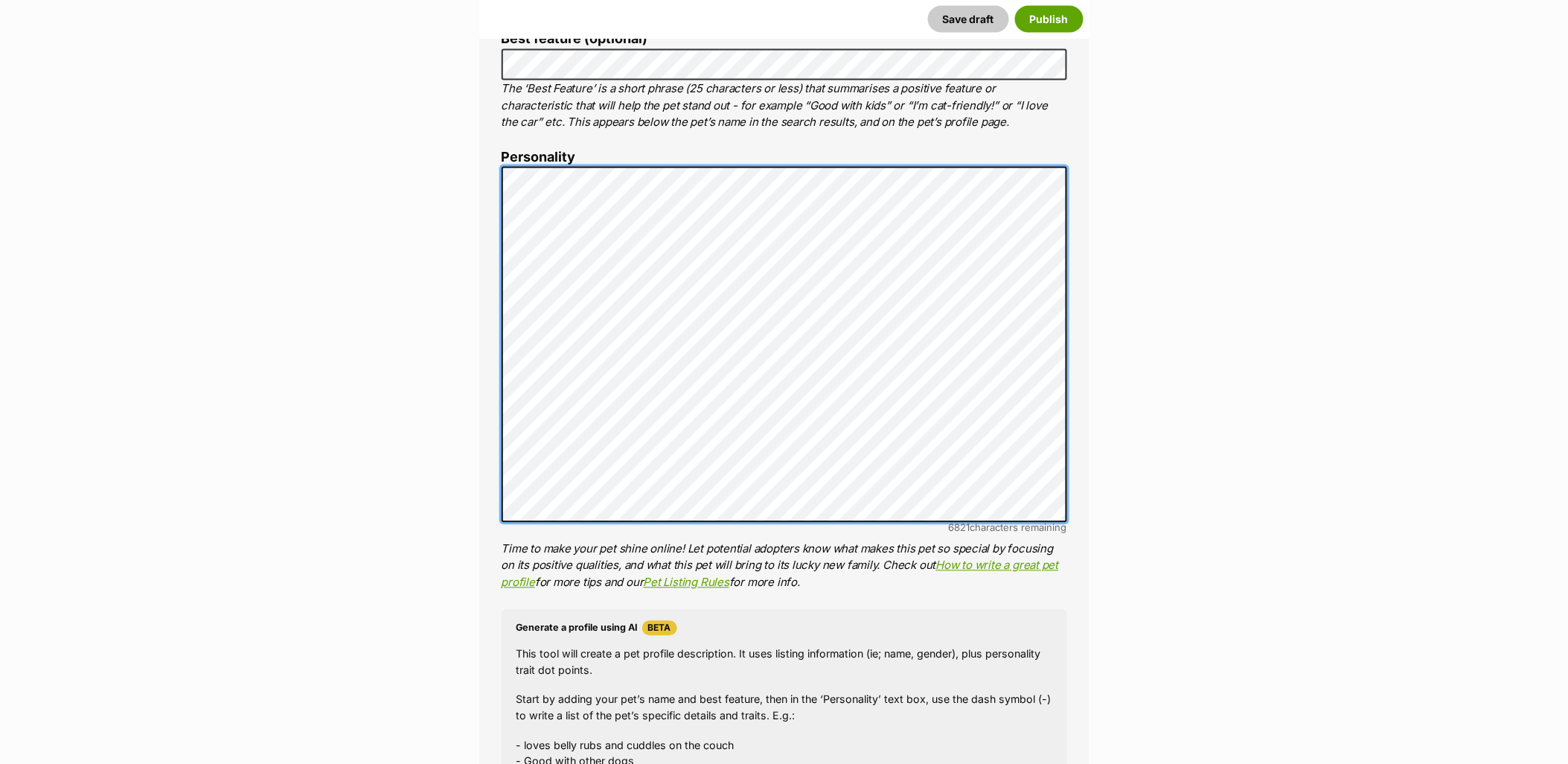
scroll to position [828, 0]
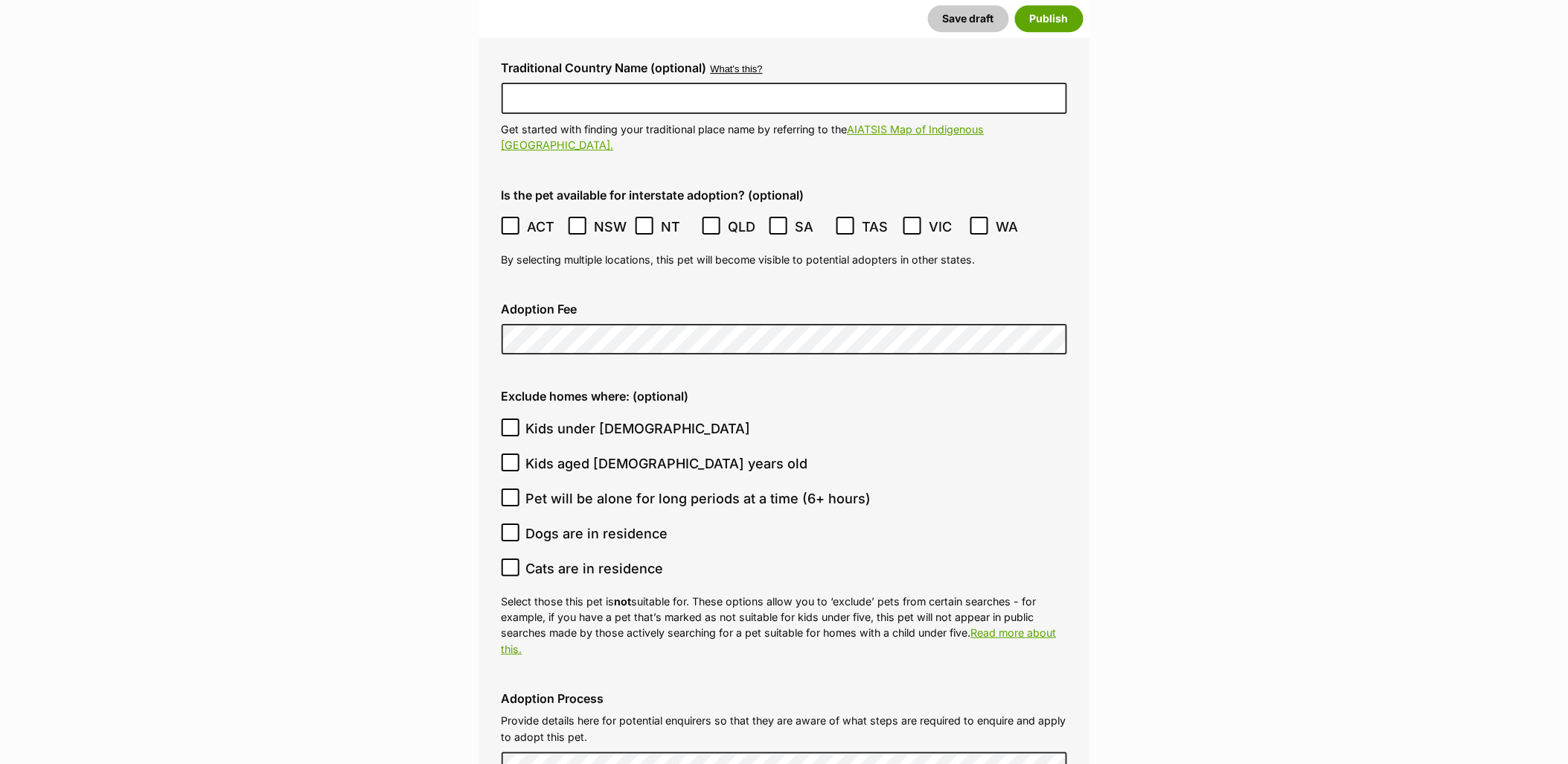
scroll to position [3557, 0]
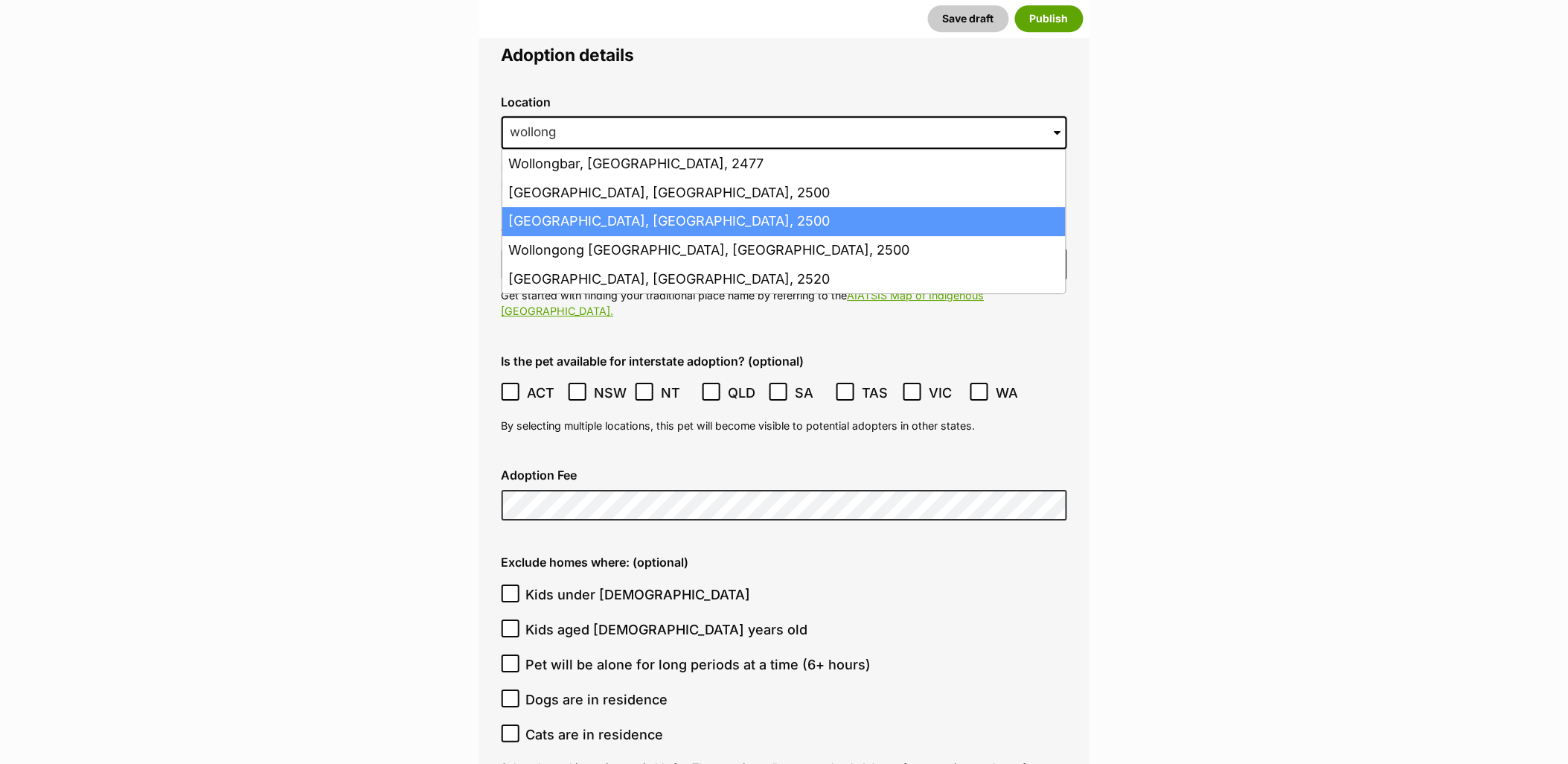
click at [641, 207] on li "Wollongong, New South Wales, 2500" at bounding box center [784, 221] width 564 height 29
type input "Wollongong, New South Wales, 2500"
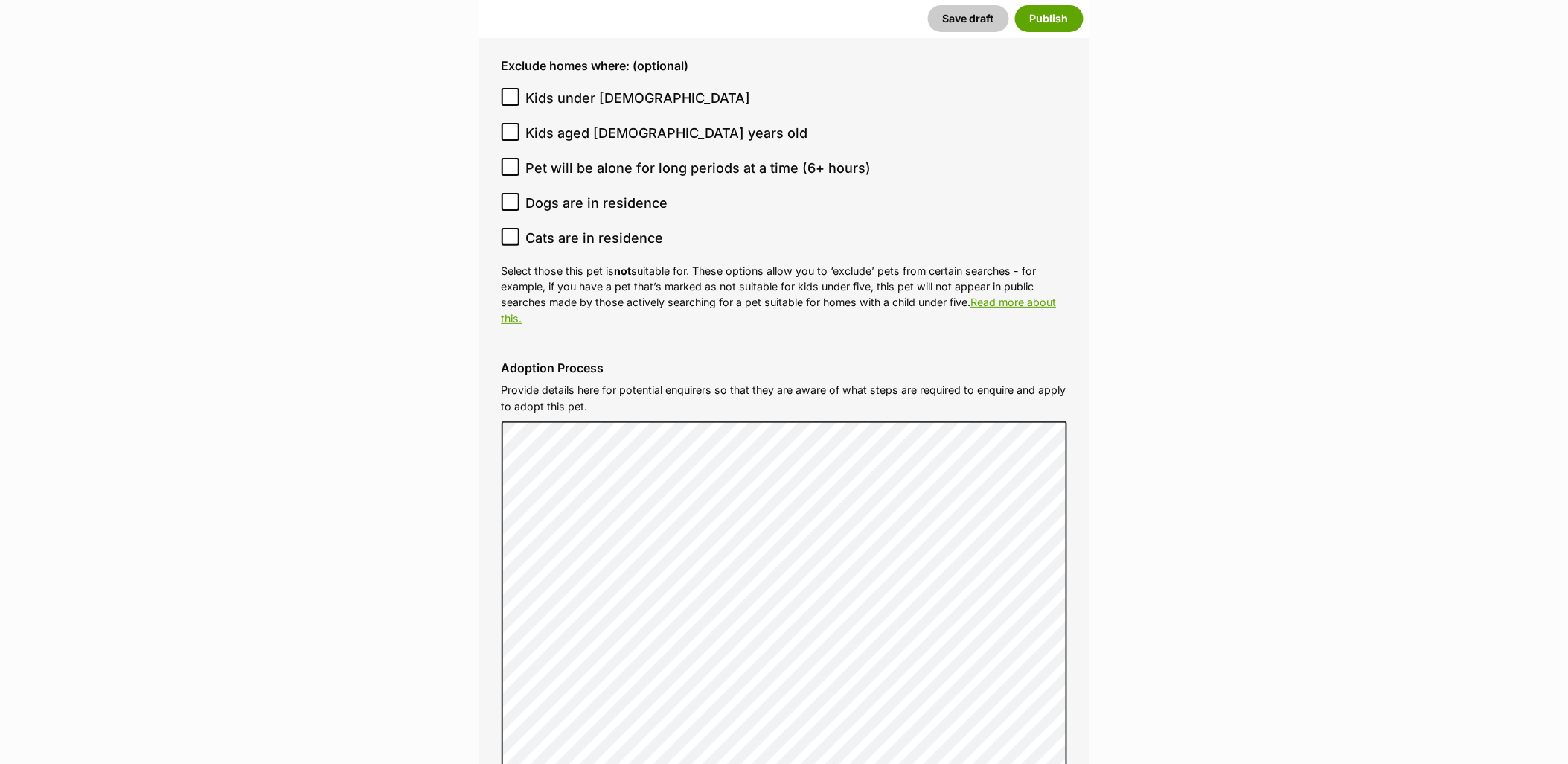
scroll to position [4384, 0]
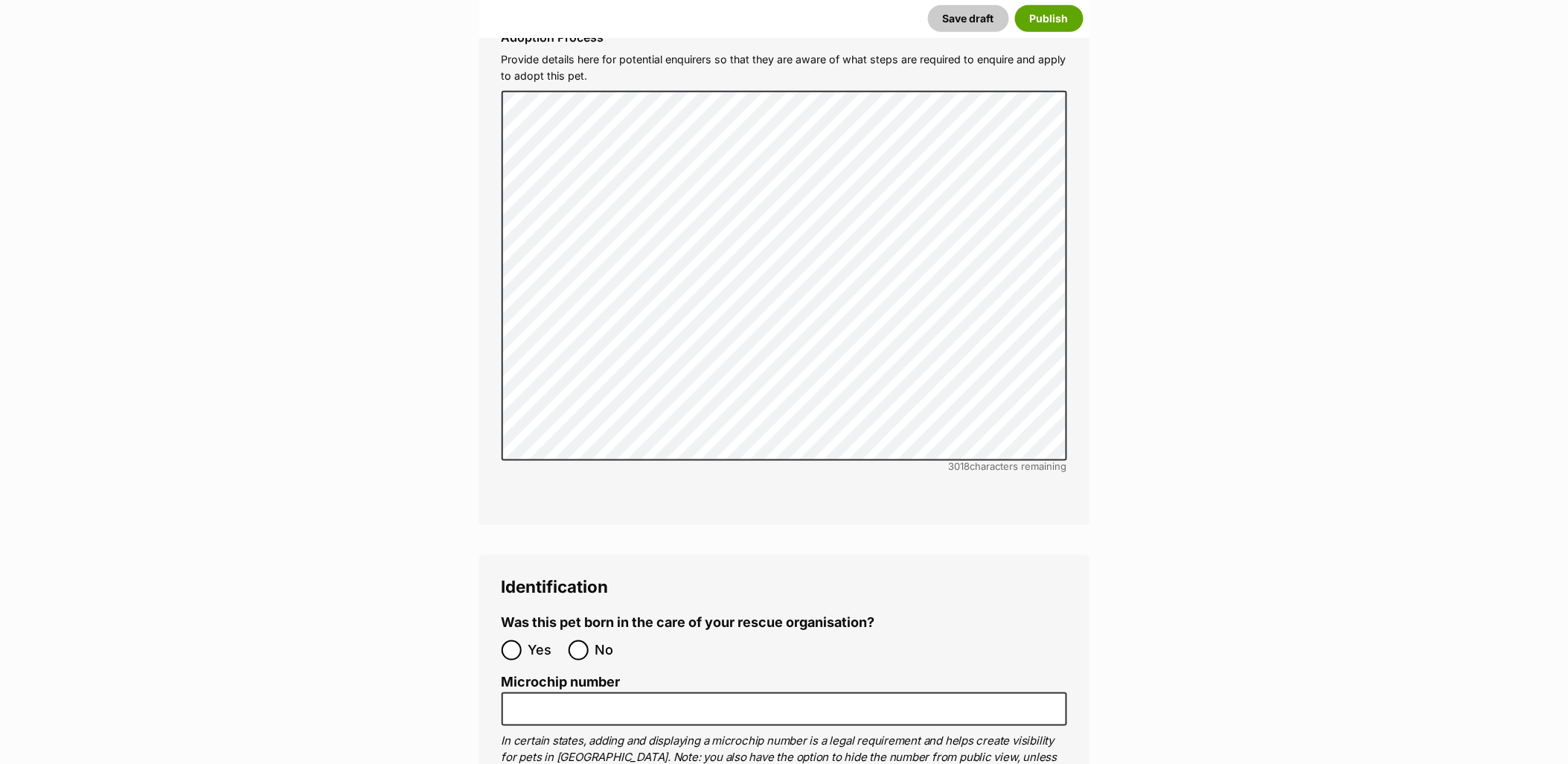
click at [596, 640] on span "No" at bounding box center [612, 650] width 33 height 20
click at [589, 640] on input "No" at bounding box center [579, 650] width 20 height 20
radio input "true"
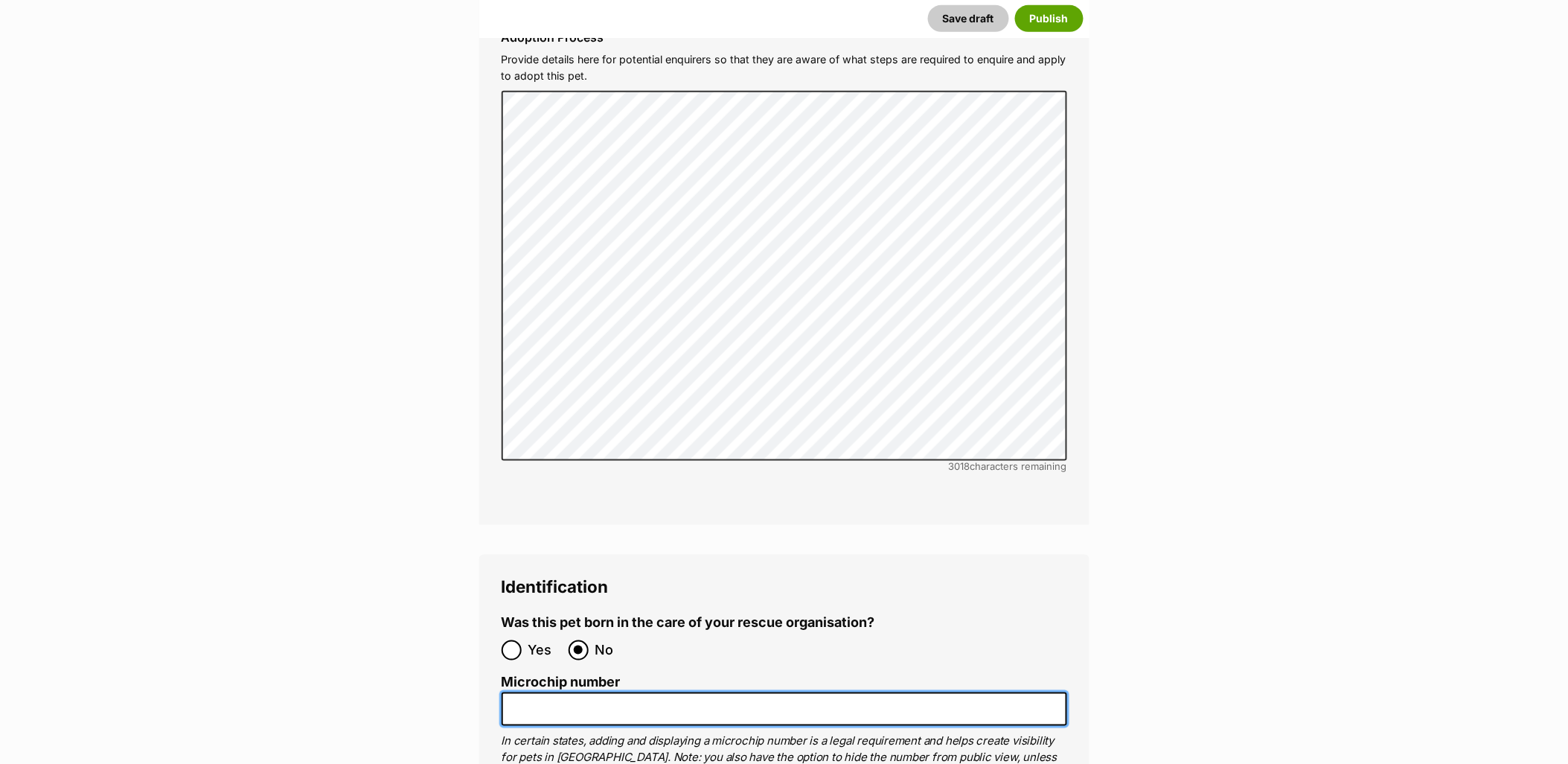
click at [601, 693] on input "Microchip number" at bounding box center [784, 709] width 565 height 34
paste input "953010007960562"
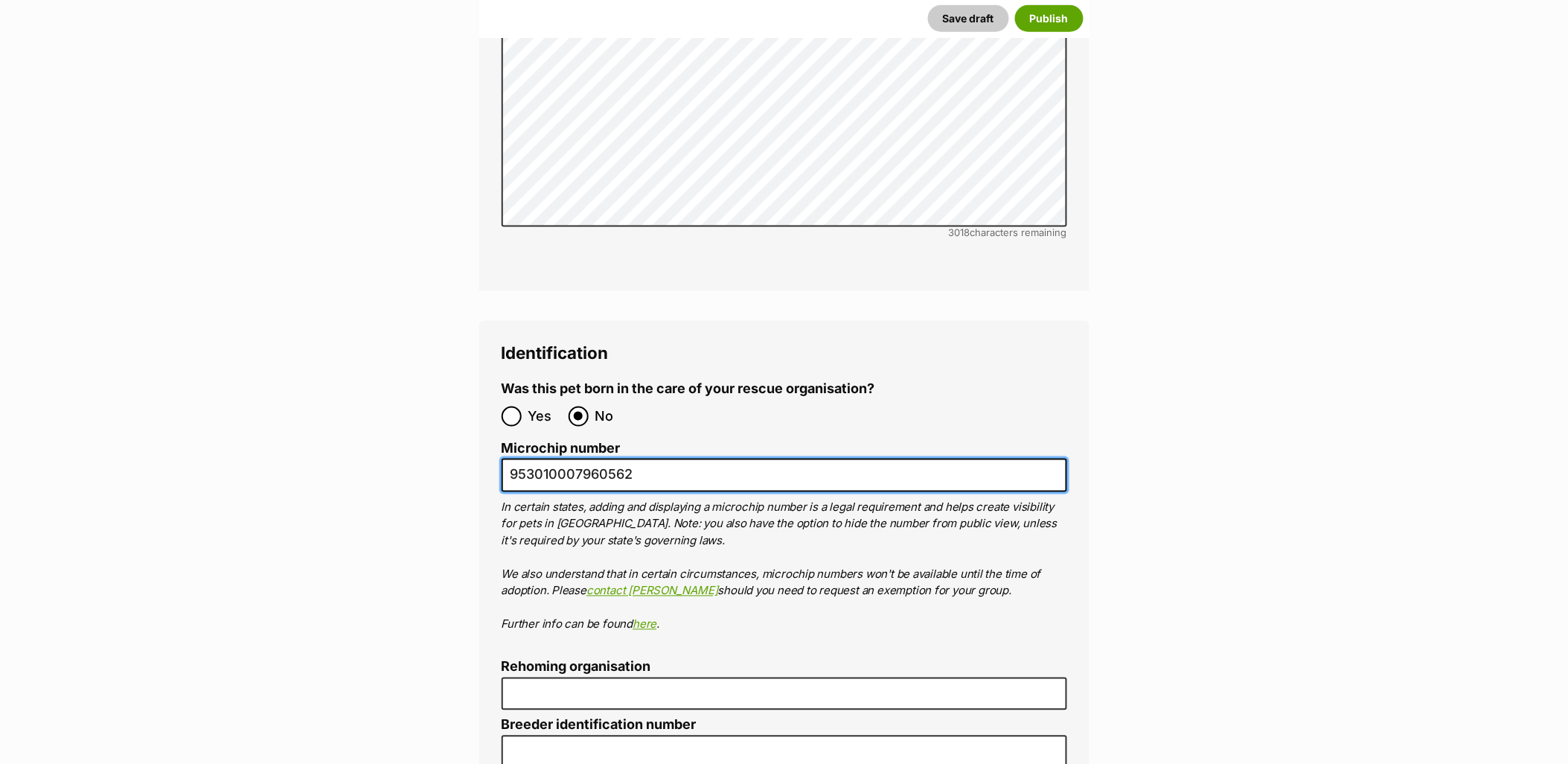
scroll to position [4798, 0]
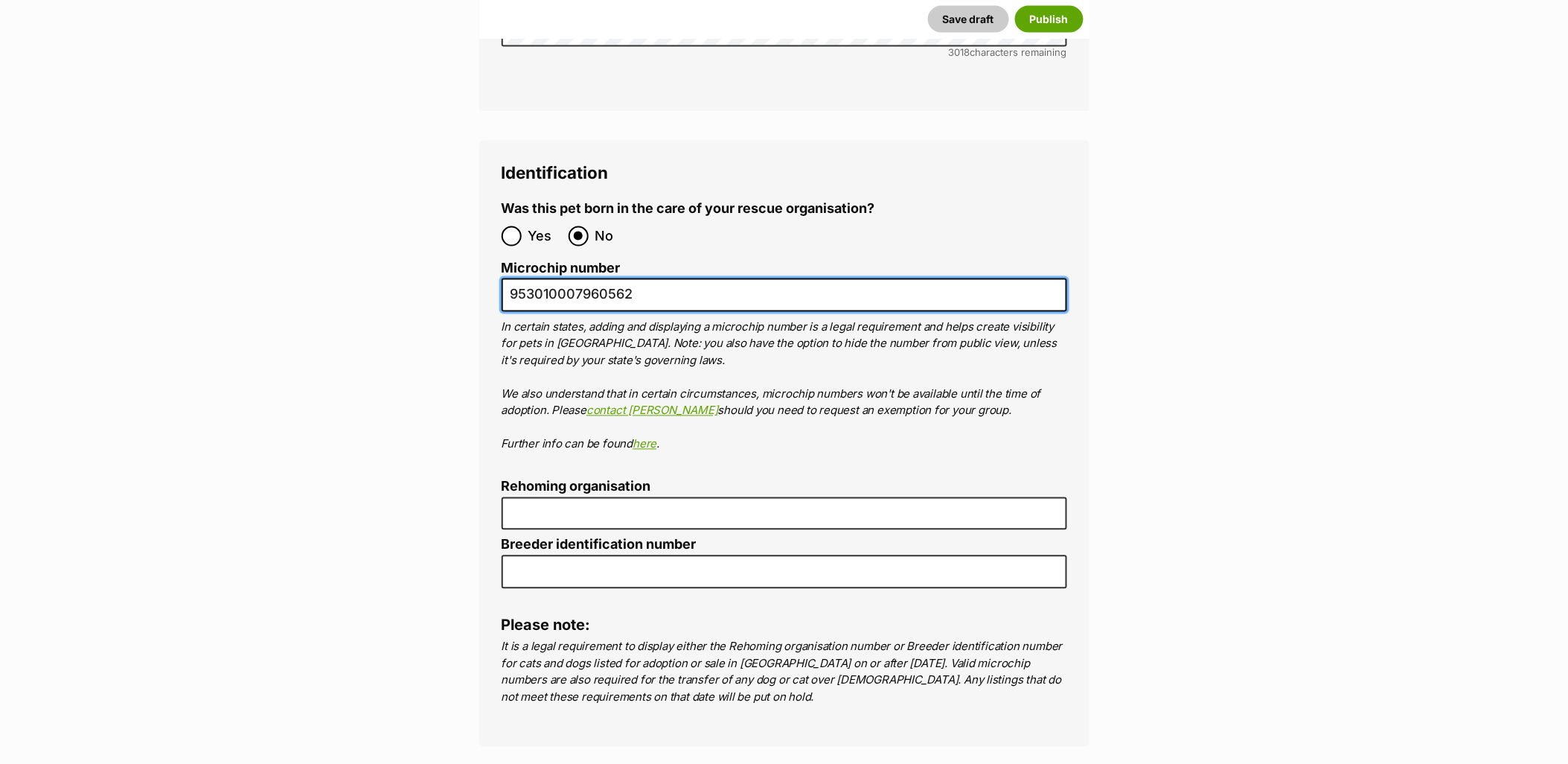
type input "953010007960562"
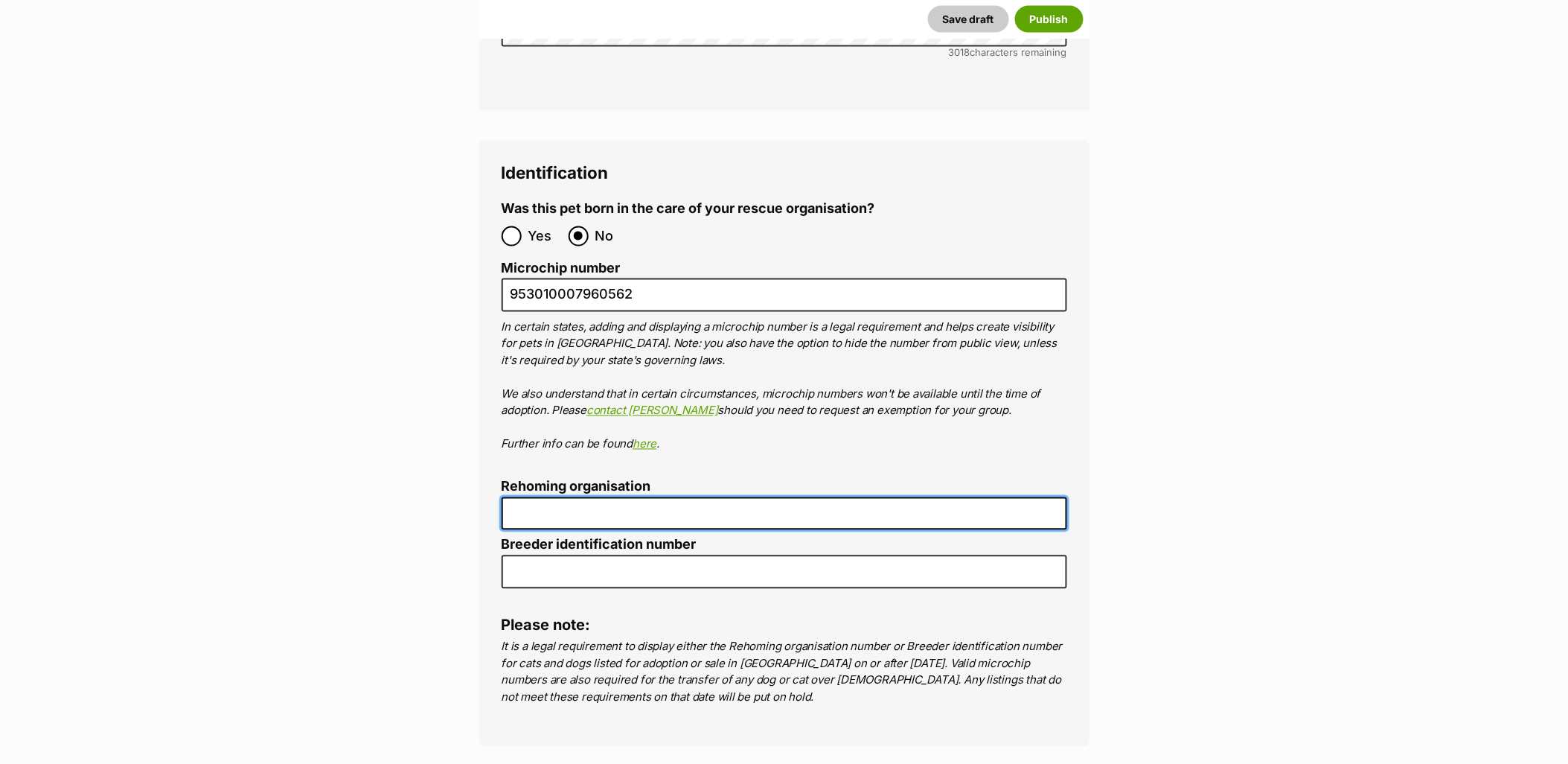
click at [681, 497] on input "Rehoming organisation" at bounding box center [784, 514] width 565 height 34
type input "R2510002192"
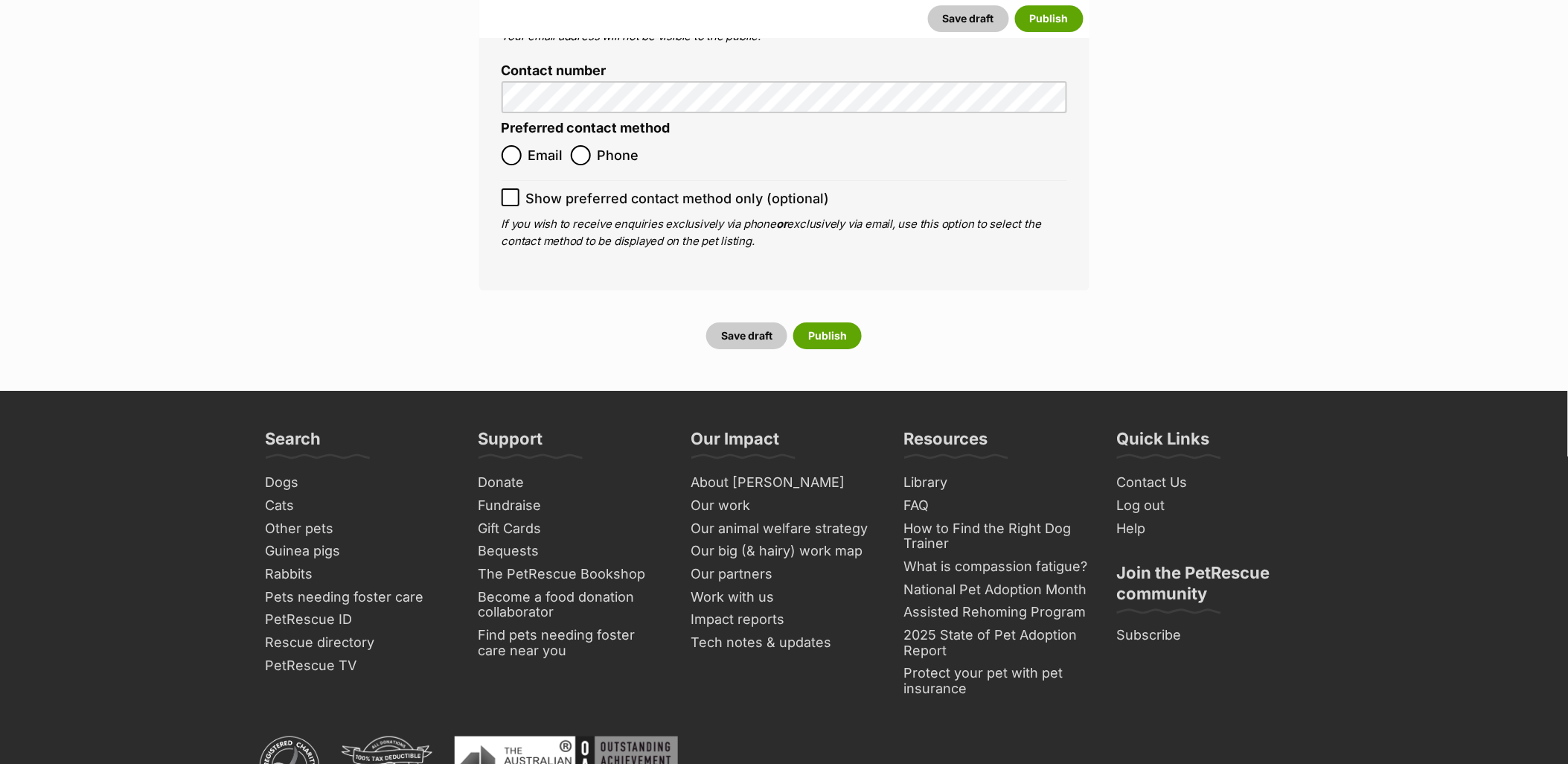
scroll to position [5279, 0]
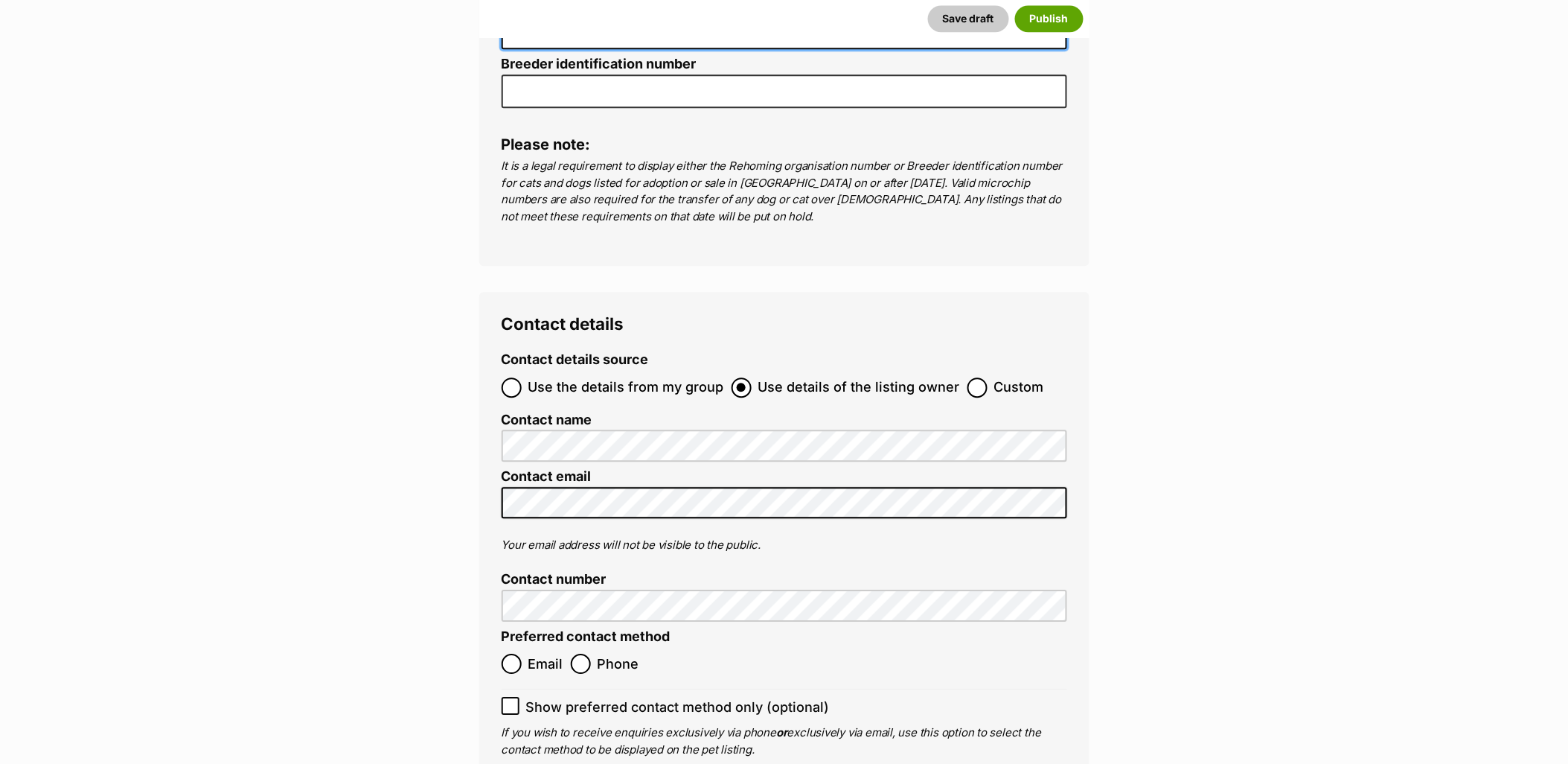
click at [592, 377] on span "Use the details from my group" at bounding box center [626, 387] width 196 height 20
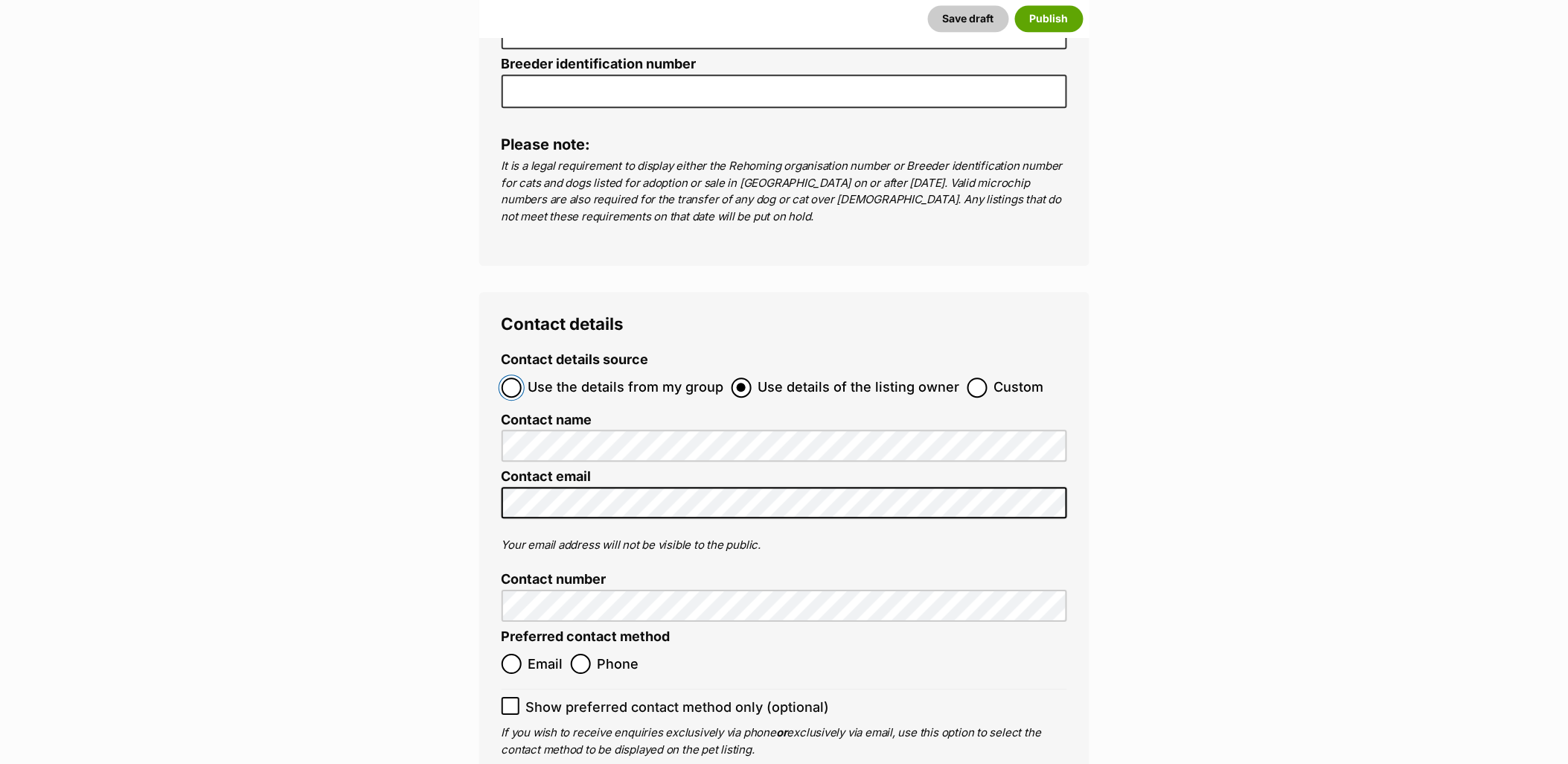
click at [521, 377] on input "Use the details from my group" at bounding box center [512, 387] width 20 height 20
radio input "true"
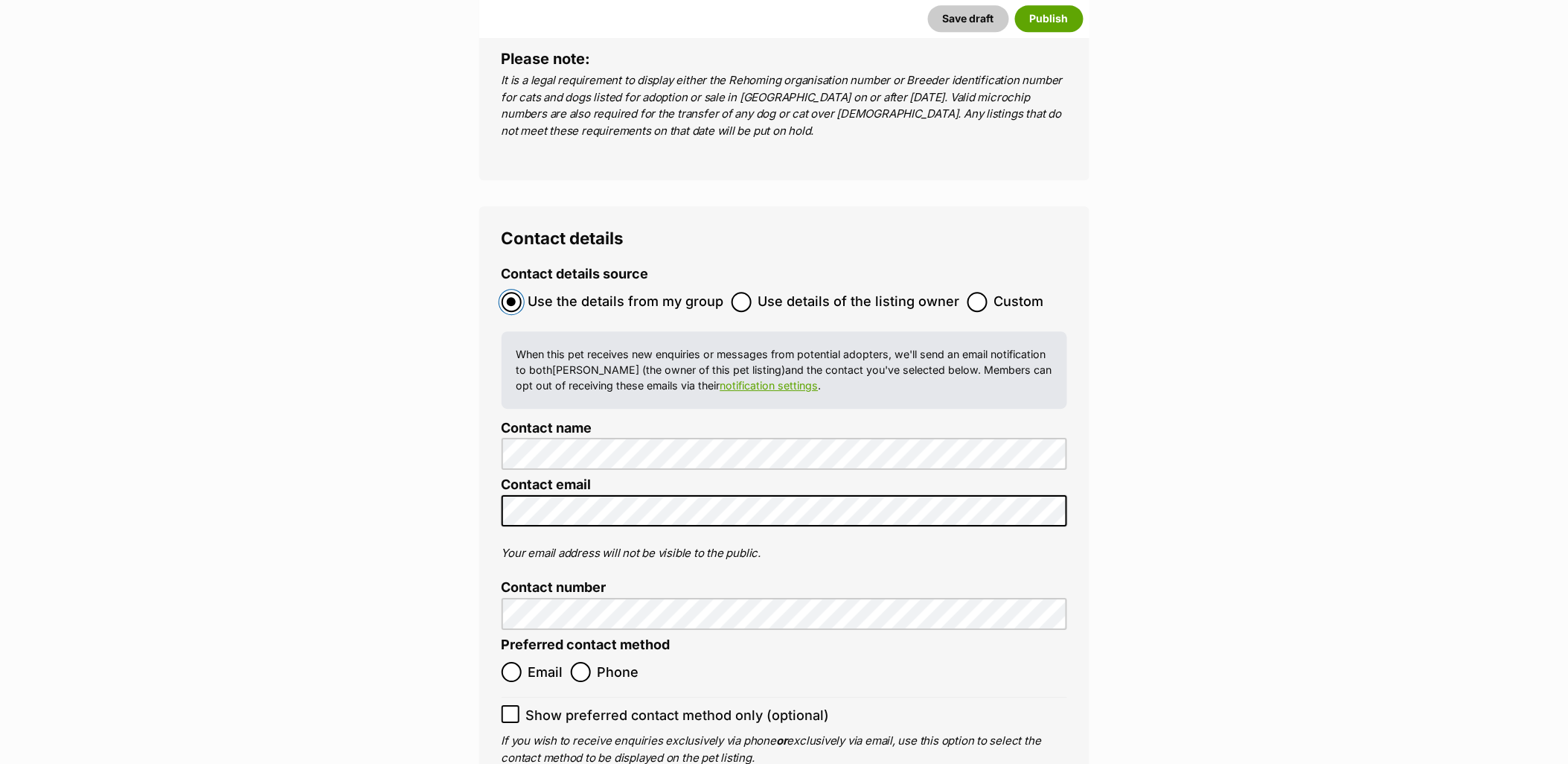
scroll to position [5444, 0]
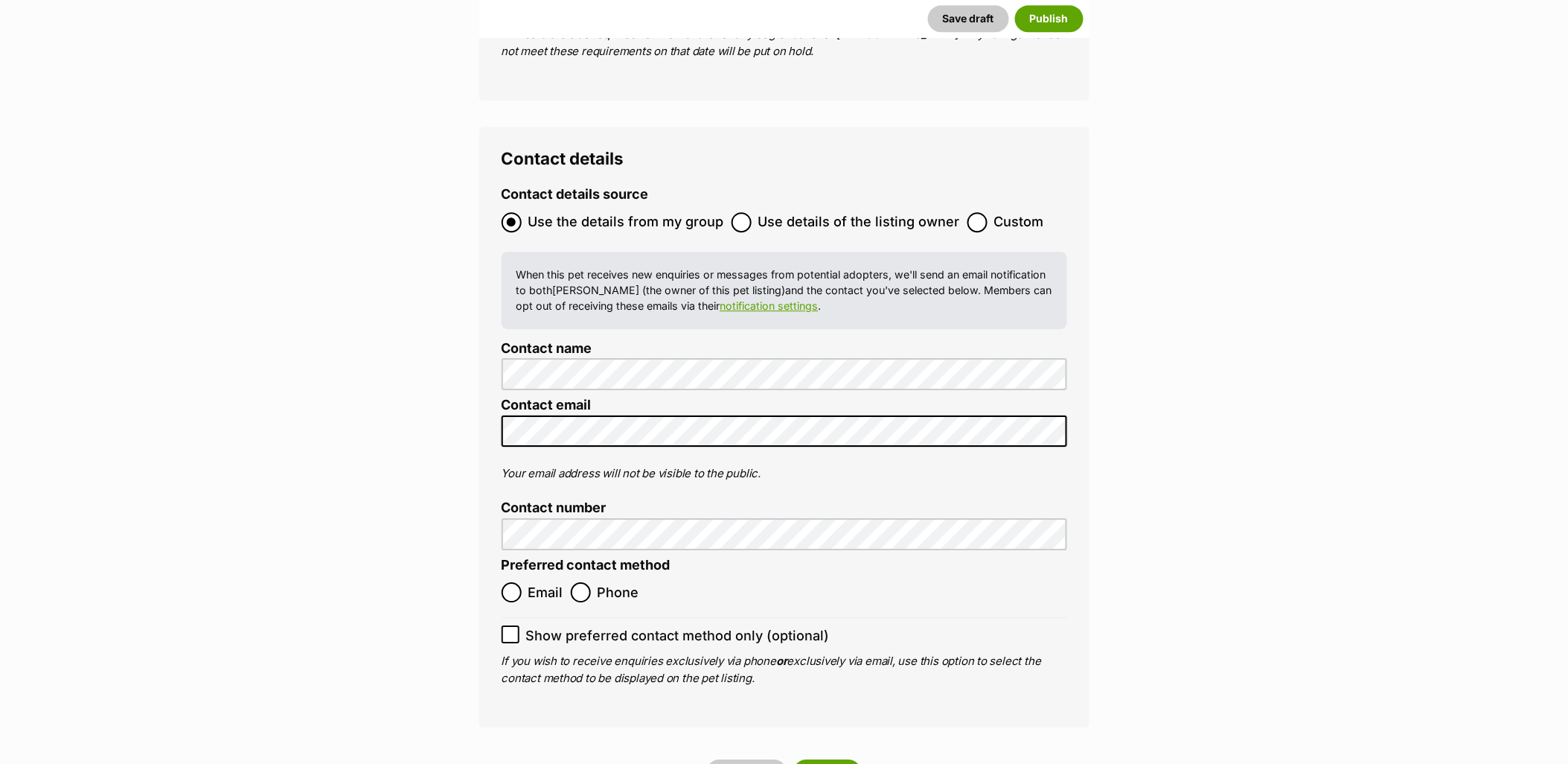
click at [524, 575] on ol "Email Phone" at bounding box center [643, 592] width 283 height 35
click at [517, 582] on input "Email" at bounding box center [512, 592] width 20 height 20
radio input "true"
click at [511, 625] on input "Show preferred contact method only (optional)" at bounding box center [510, 634] width 18 height 18
checkbox input "true"
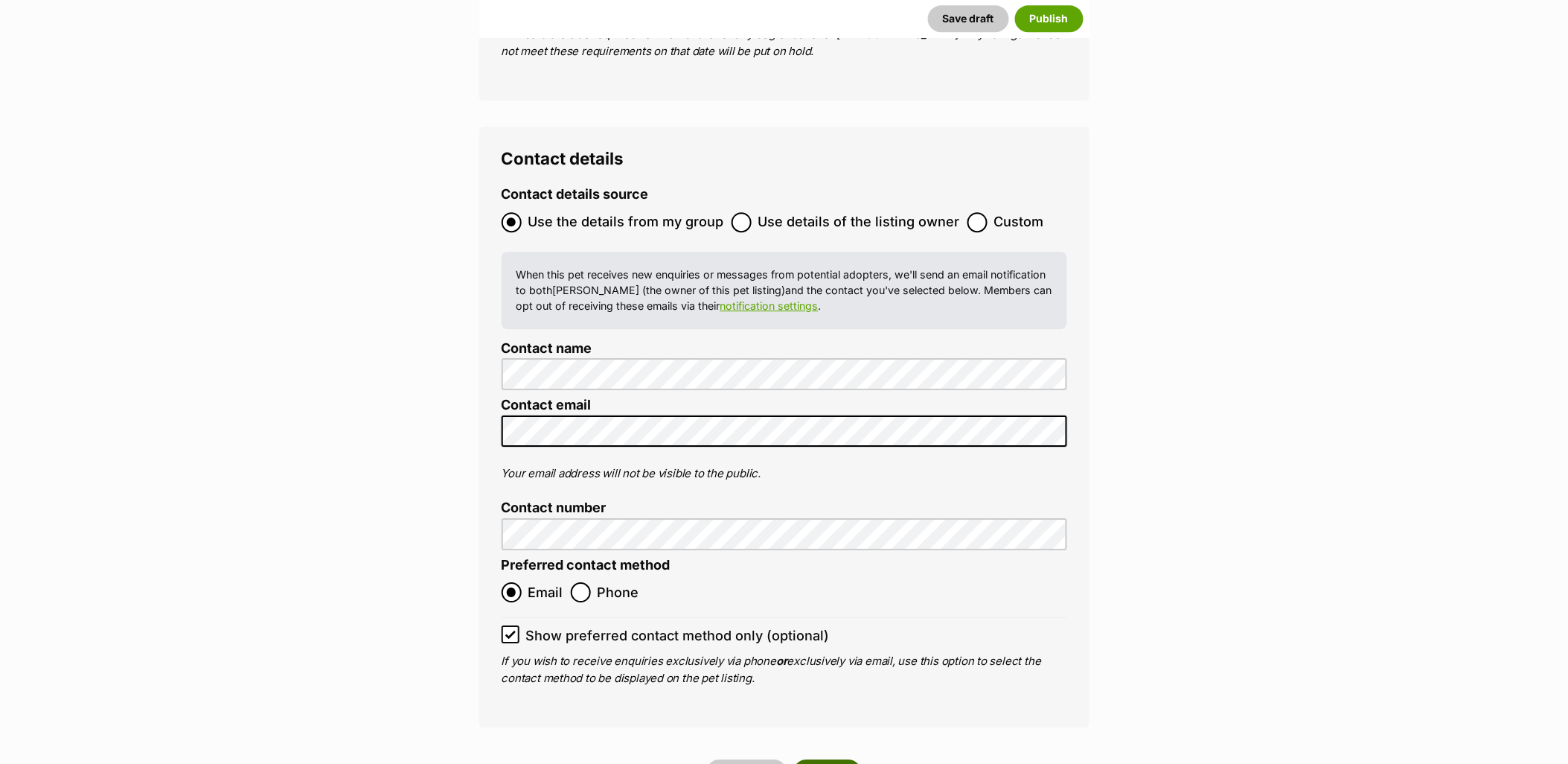
click at [845, 759] on button "Publish" at bounding box center [827, 773] width 68 height 27
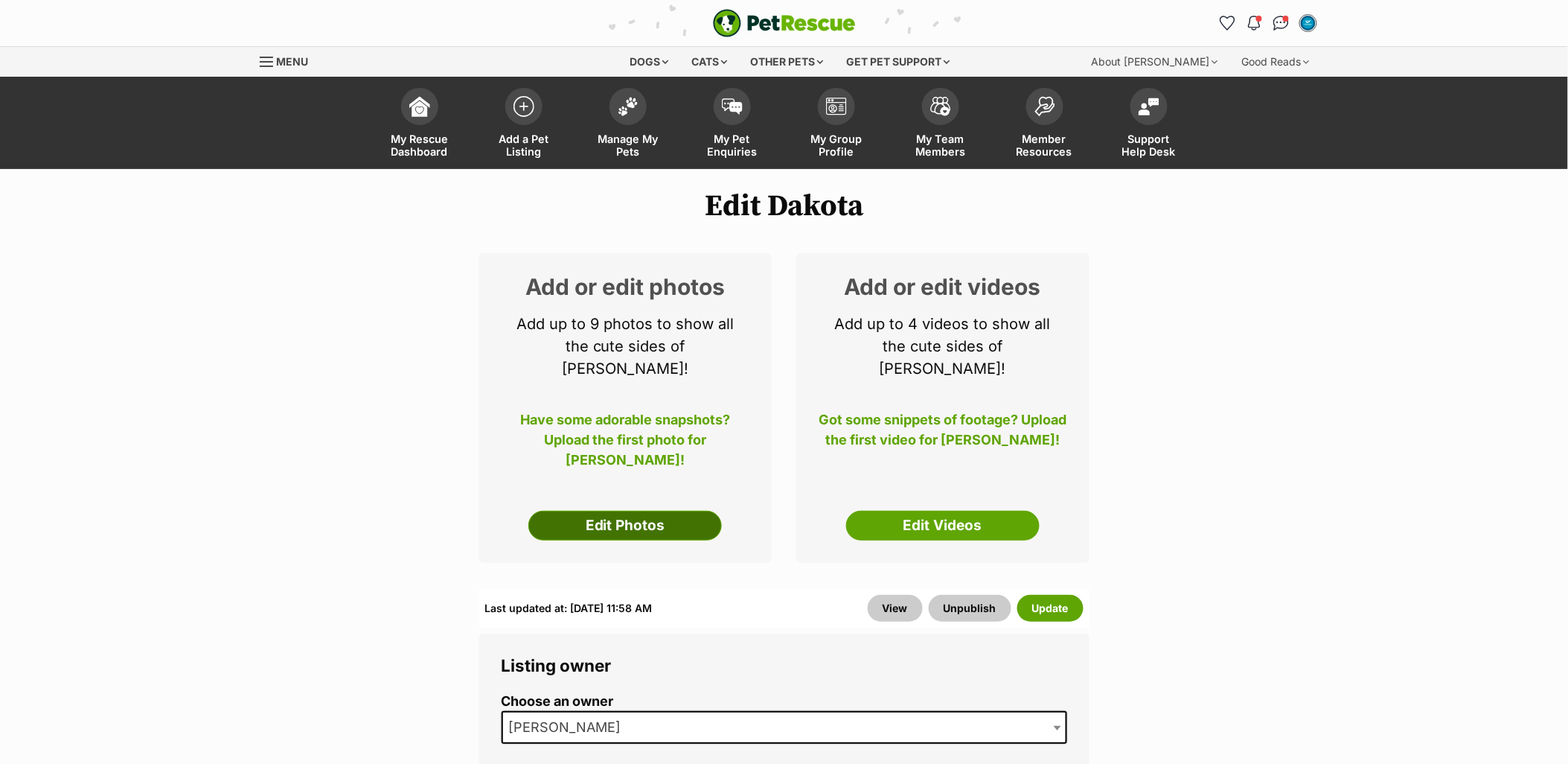
click at [636, 516] on link "Edit Photos" at bounding box center [625, 526] width 194 height 30
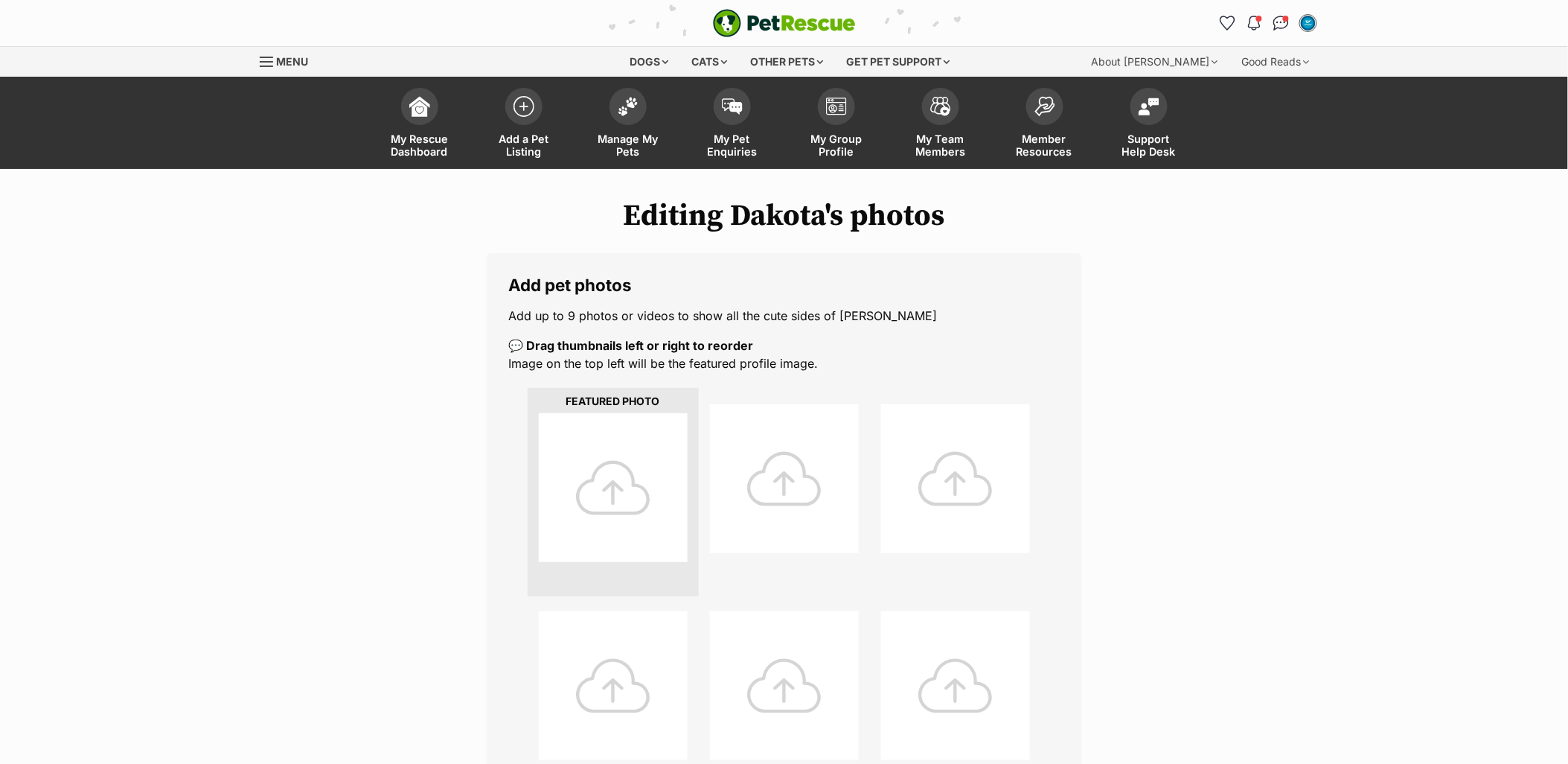
click at [586, 469] on div at bounding box center [613, 488] width 149 height 149
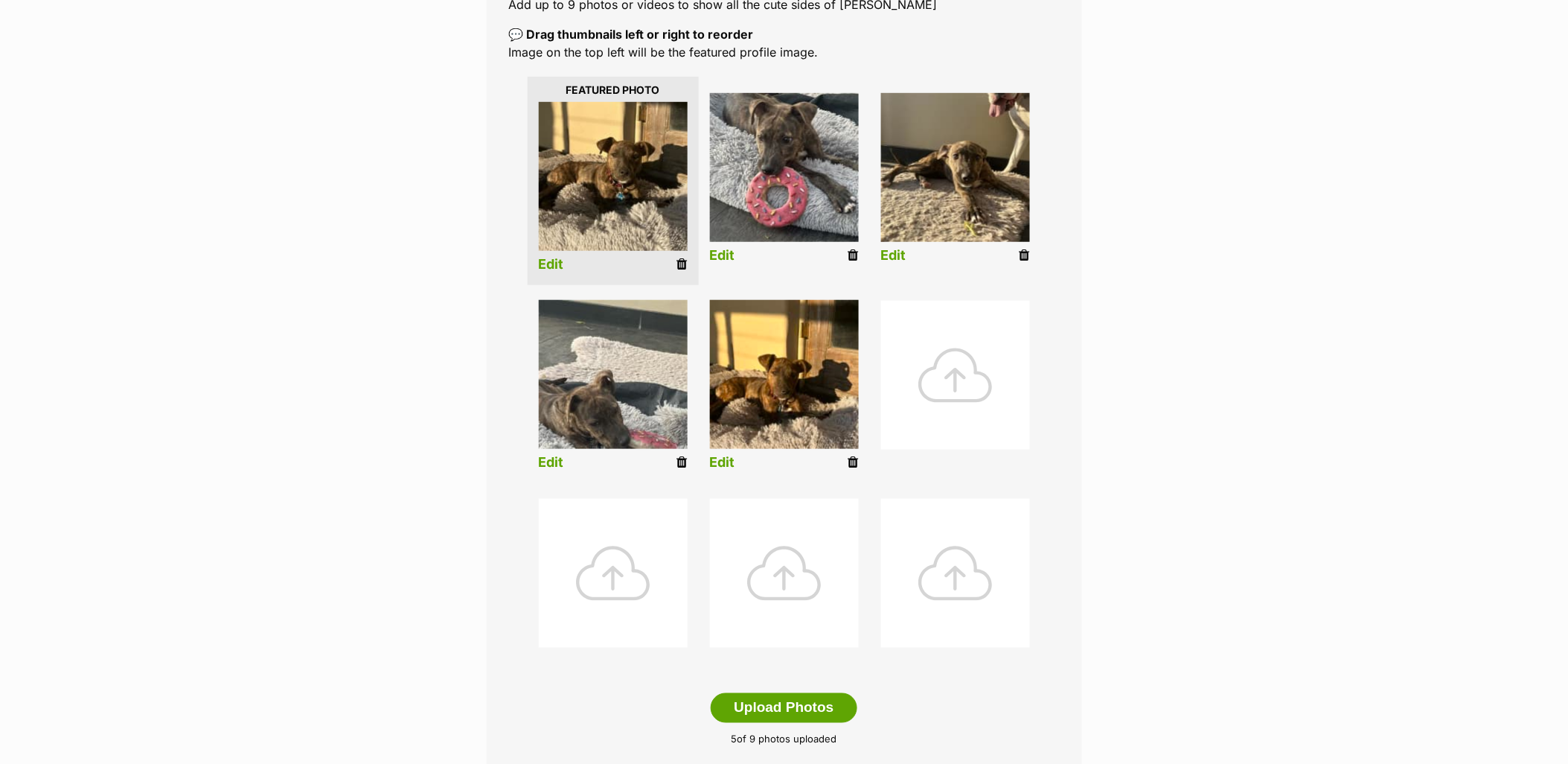
scroll to position [413, 0]
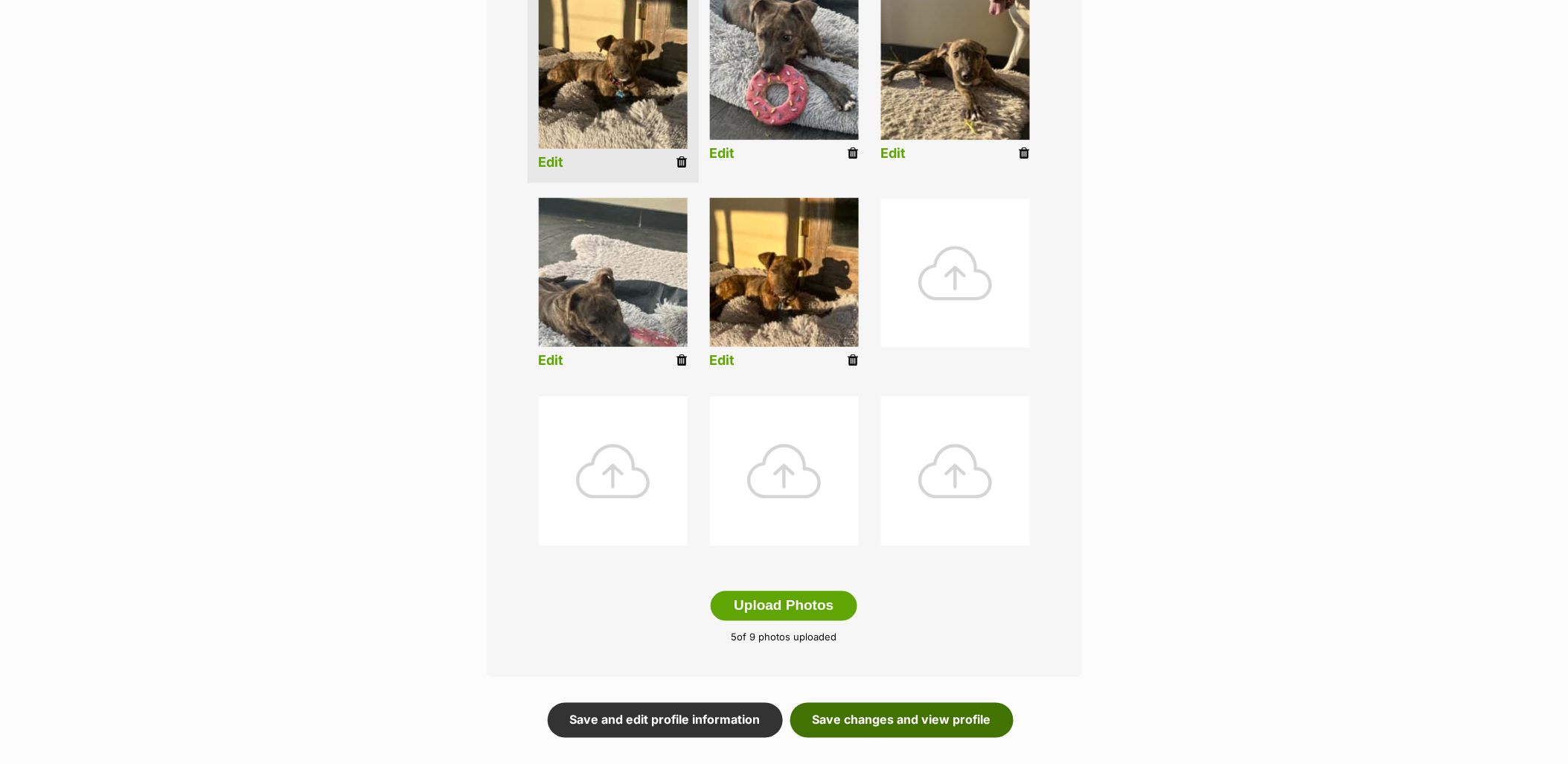
click at [902, 729] on link "Save changes and view profile" at bounding box center [902, 720] width 223 height 35
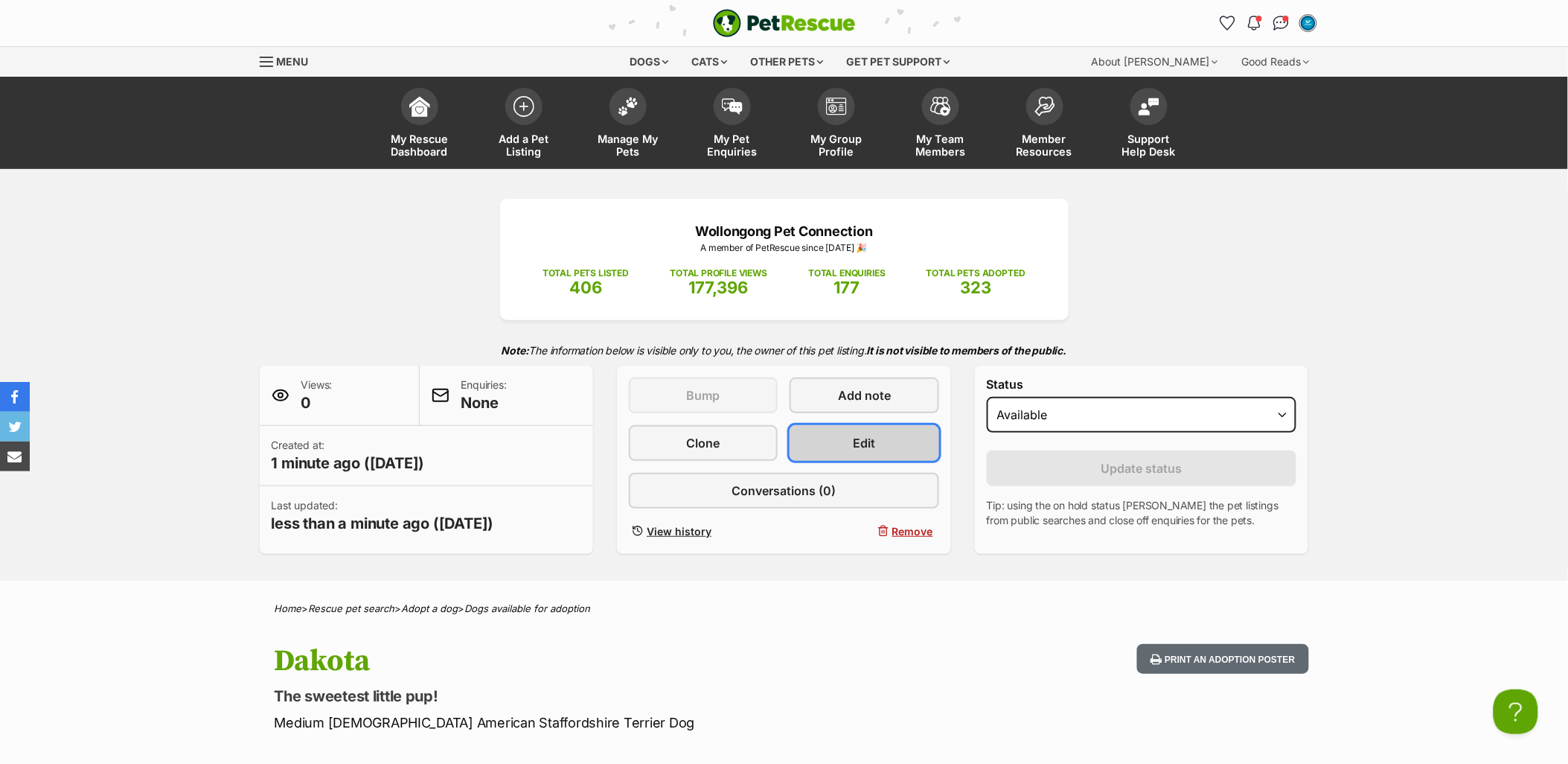
click at [837, 449] on link "Edit" at bounding box center [864, 443] width 149 height 36
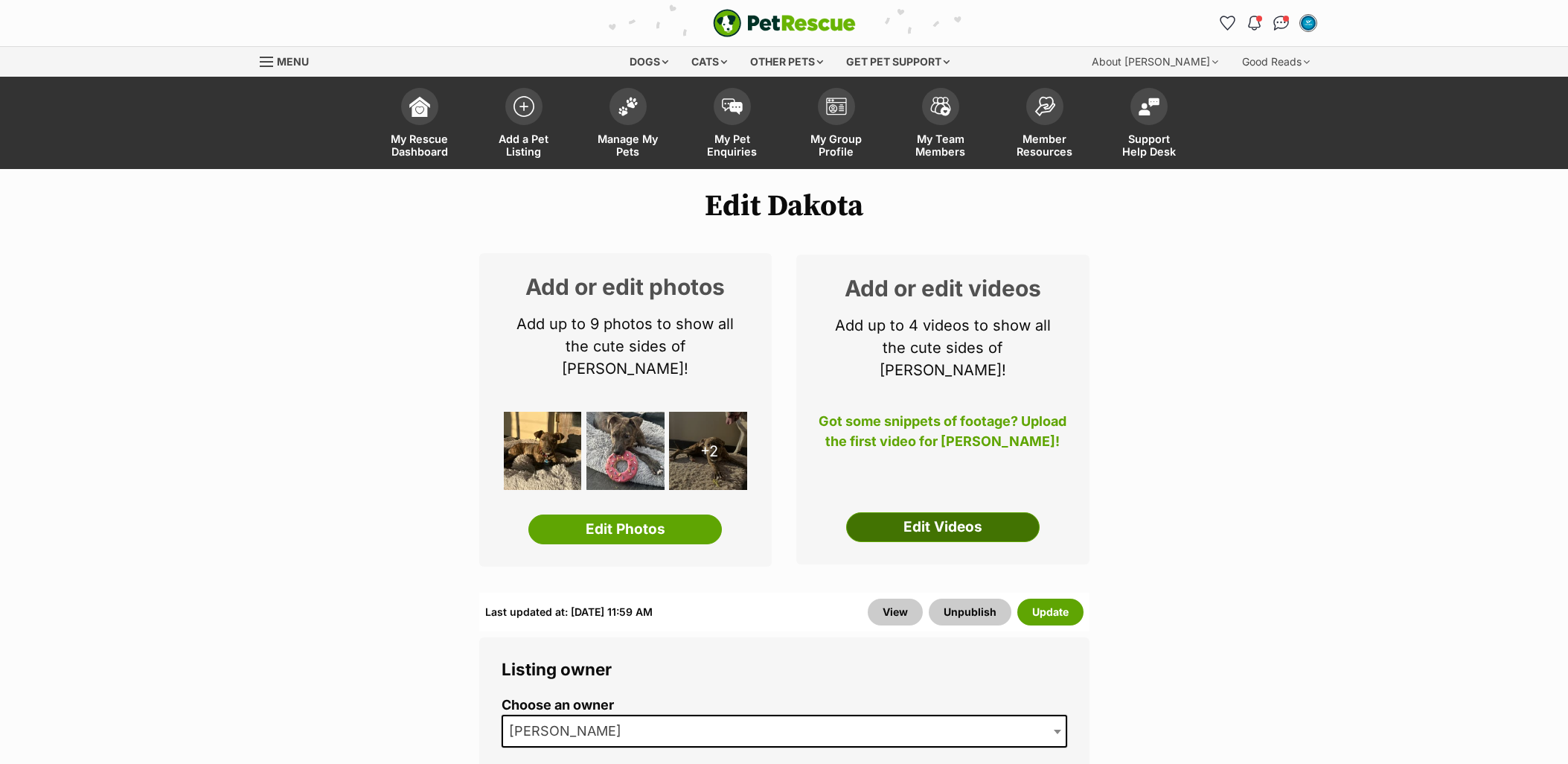
drag, startPoint x: 0, startPoint y: 0, endPoint x: 1027, endPoint y: 504, distance: 1144.0
click at [1029, 512] on link "Edit Videos" at bounding box center [942, 527] width 194 height 30
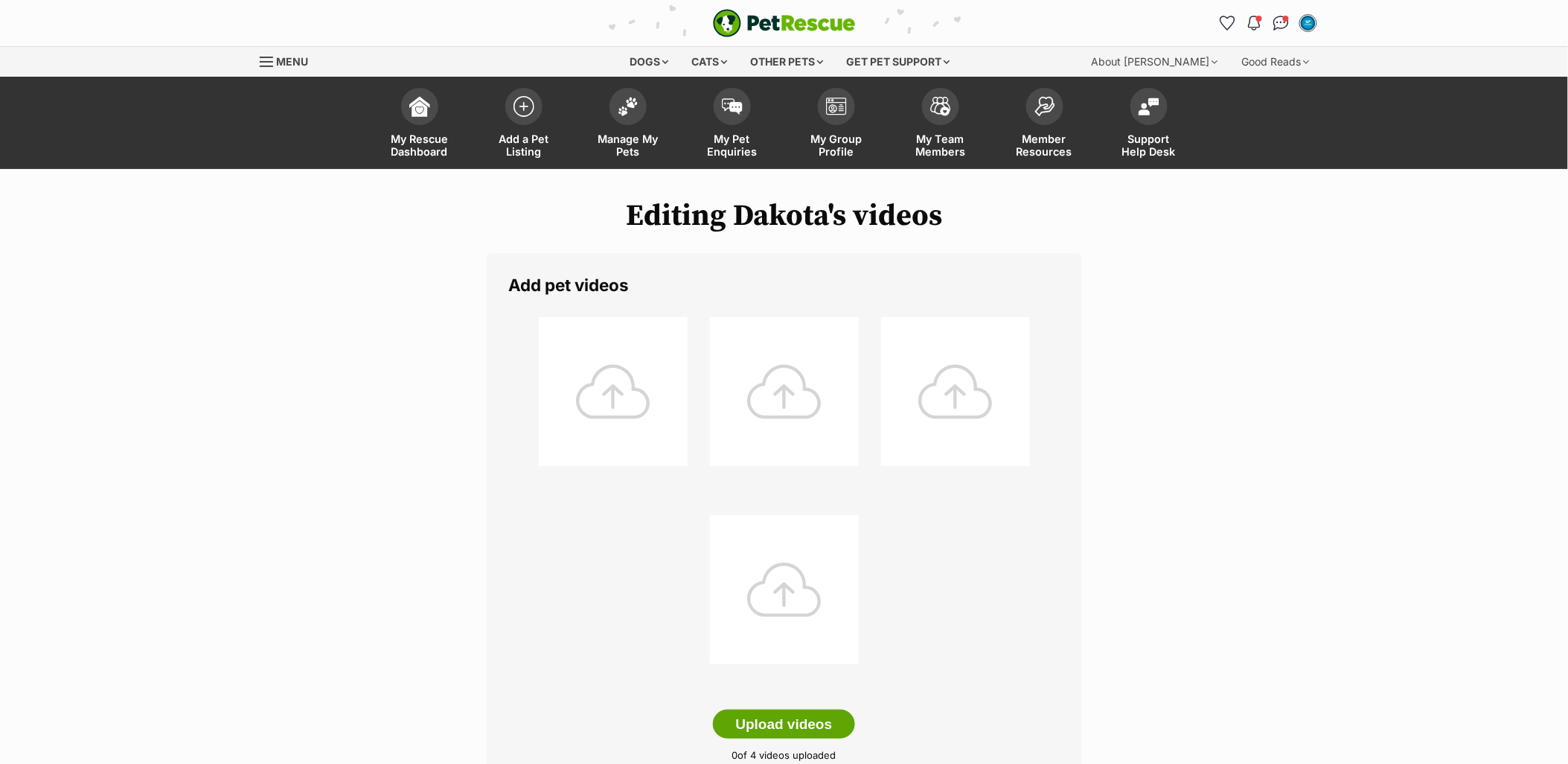
click at [685, 373] on div at bounding box center [613, 391] width 149 height 149
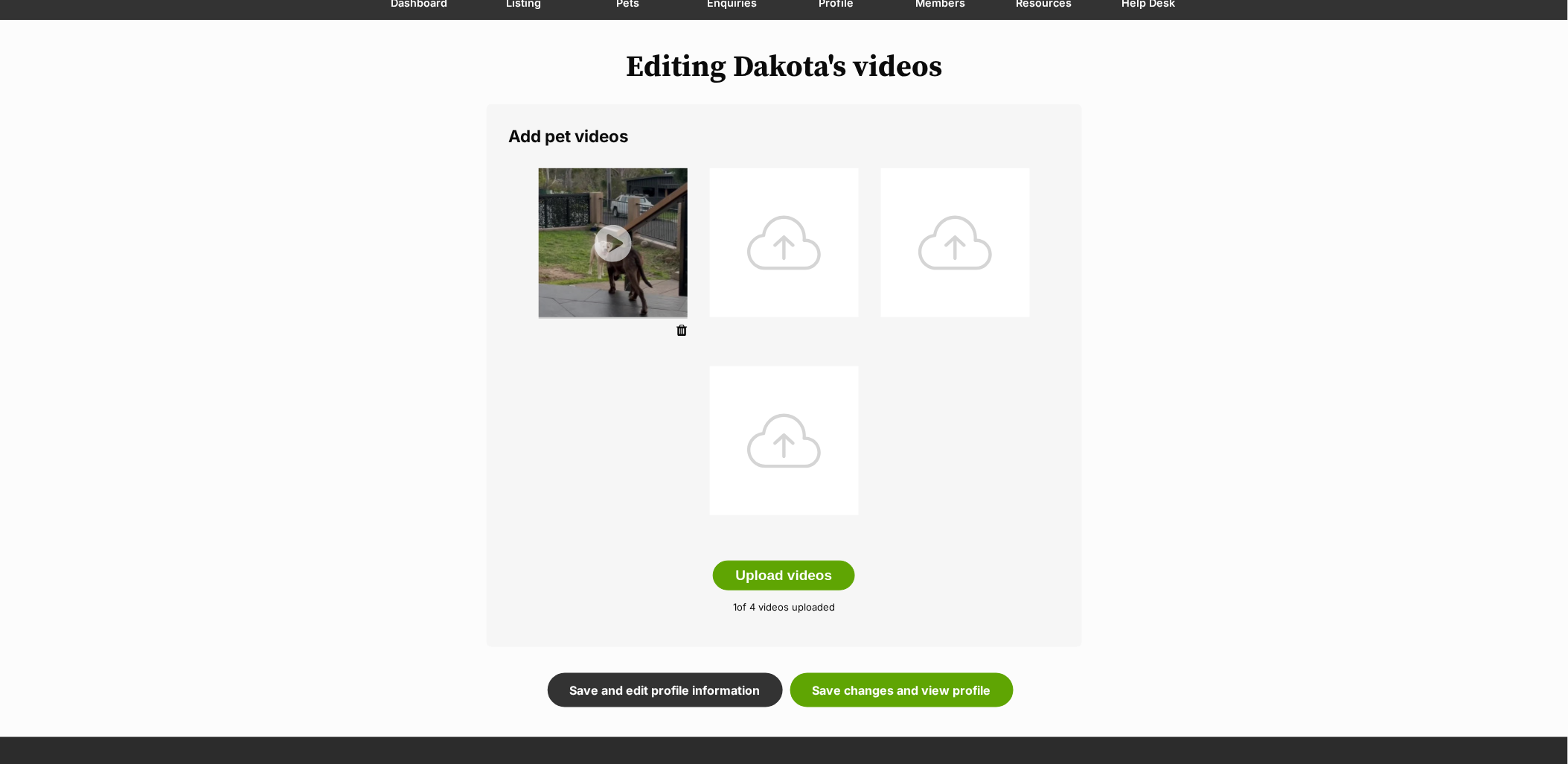
scroll to position [330, 0]
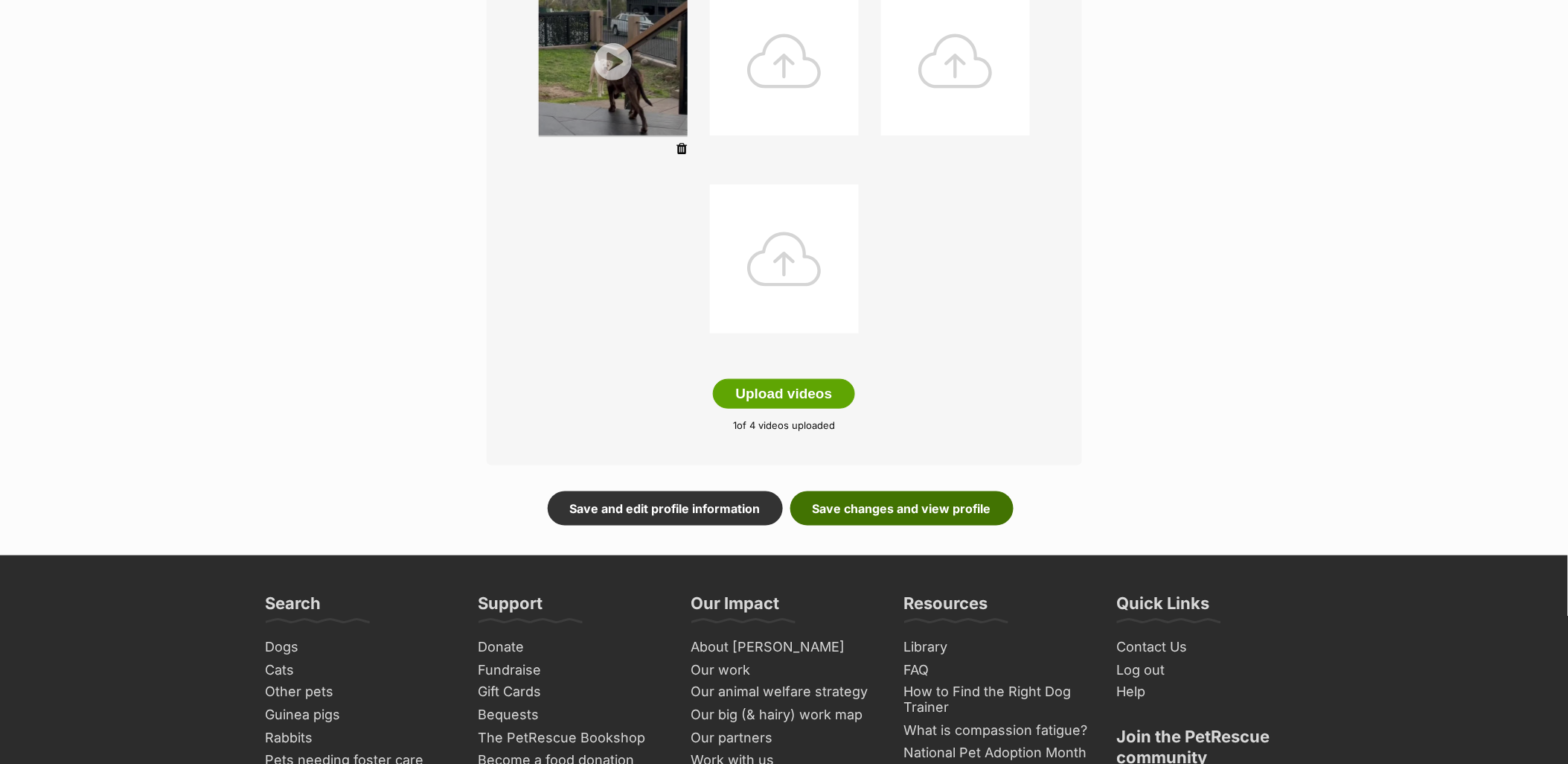
click at [913, 493] on link "Save changes and view profile" at bounding box center [902, 509] width 223 height 35
